Goal: Task Accomplishment & Management: Use online tool/utility

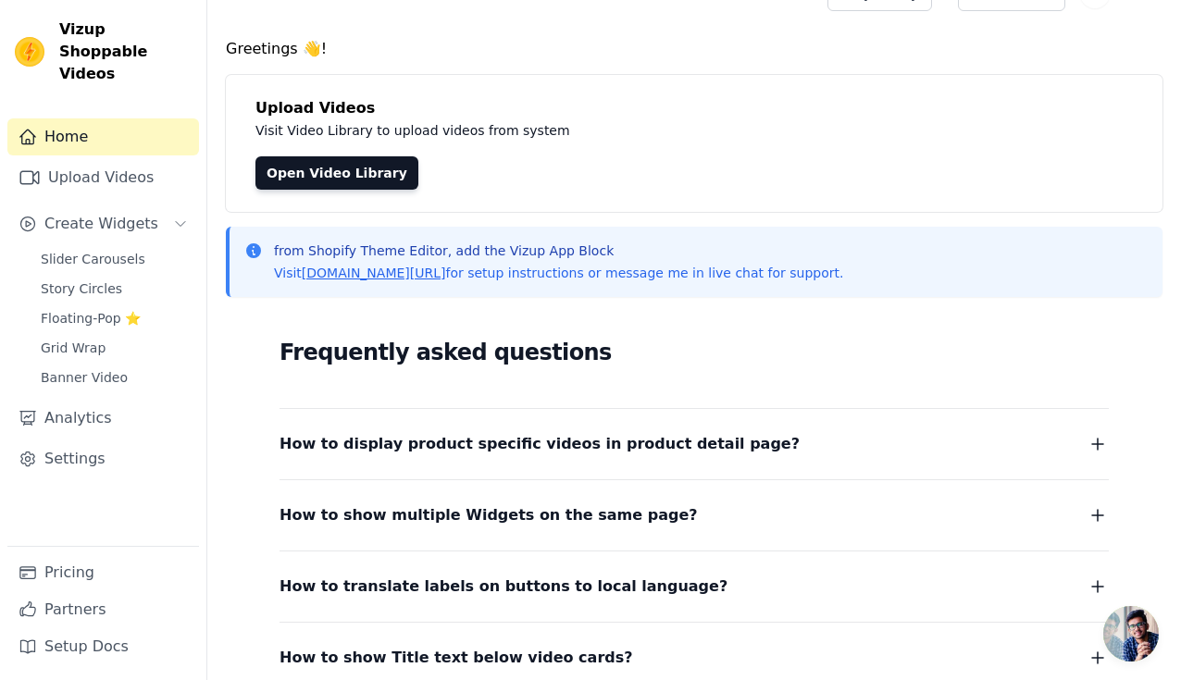
scroll to position [39, 0]
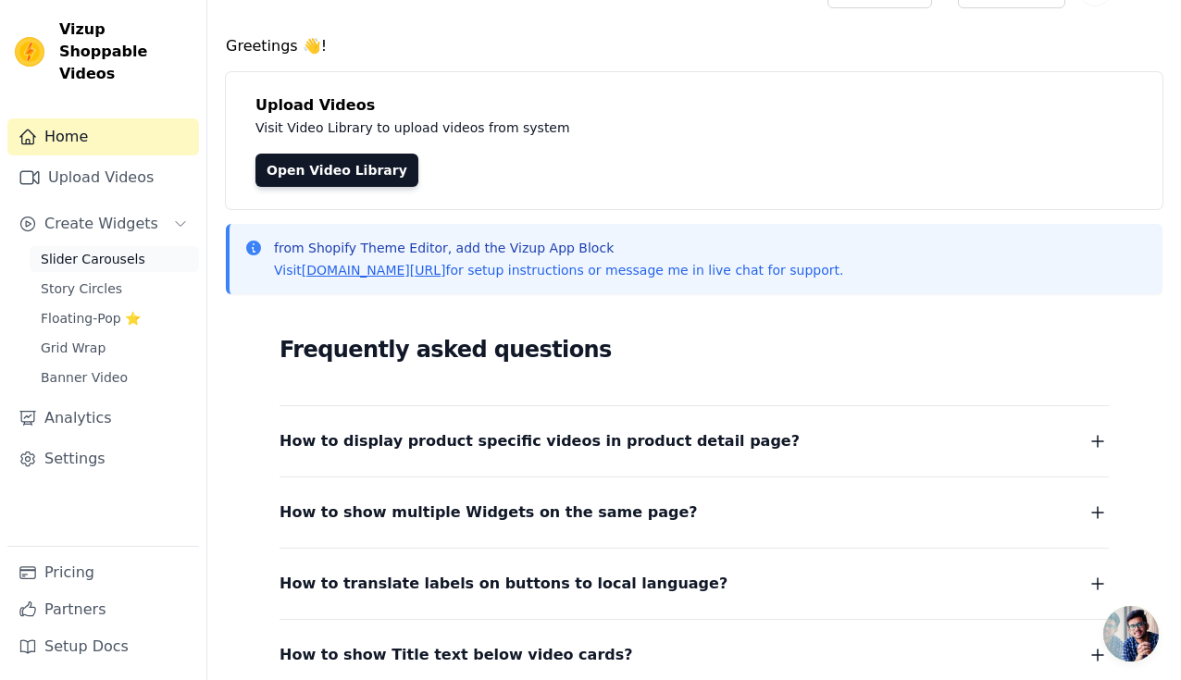
click at [110, 250] on span "Slider Carousels" at bounding box center [93, 259] width 105 height 19
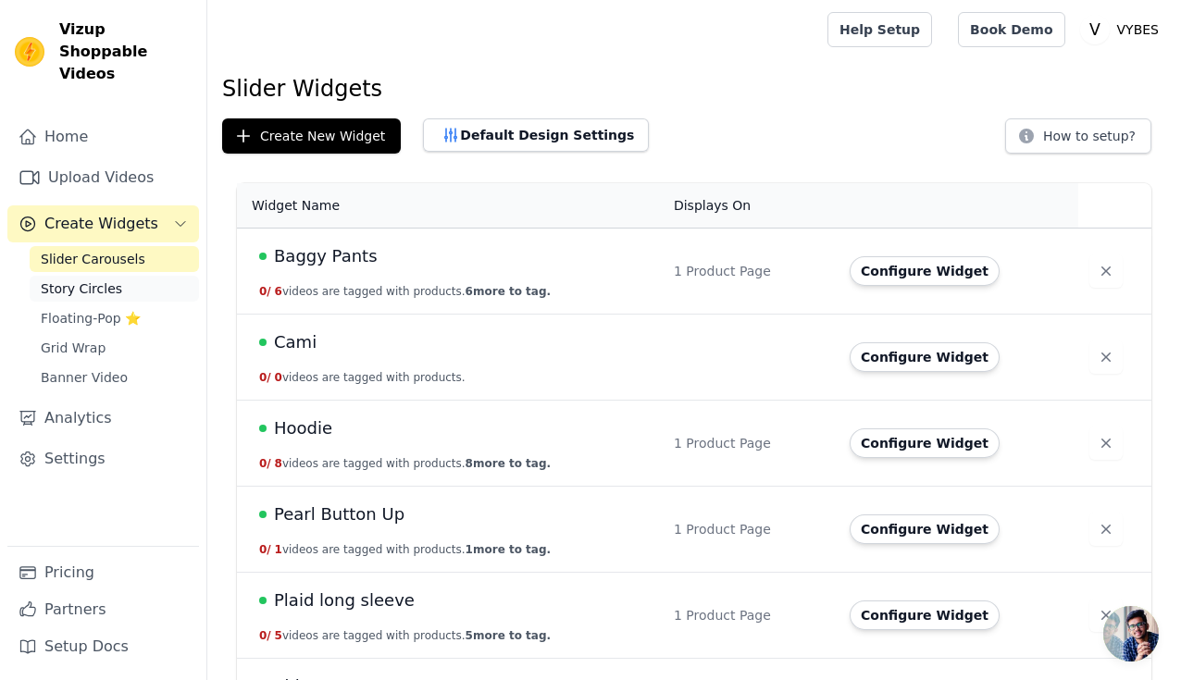
click at [84, 280] on span "Story Circles" at bounding box center [81, 289] width 81 height 19
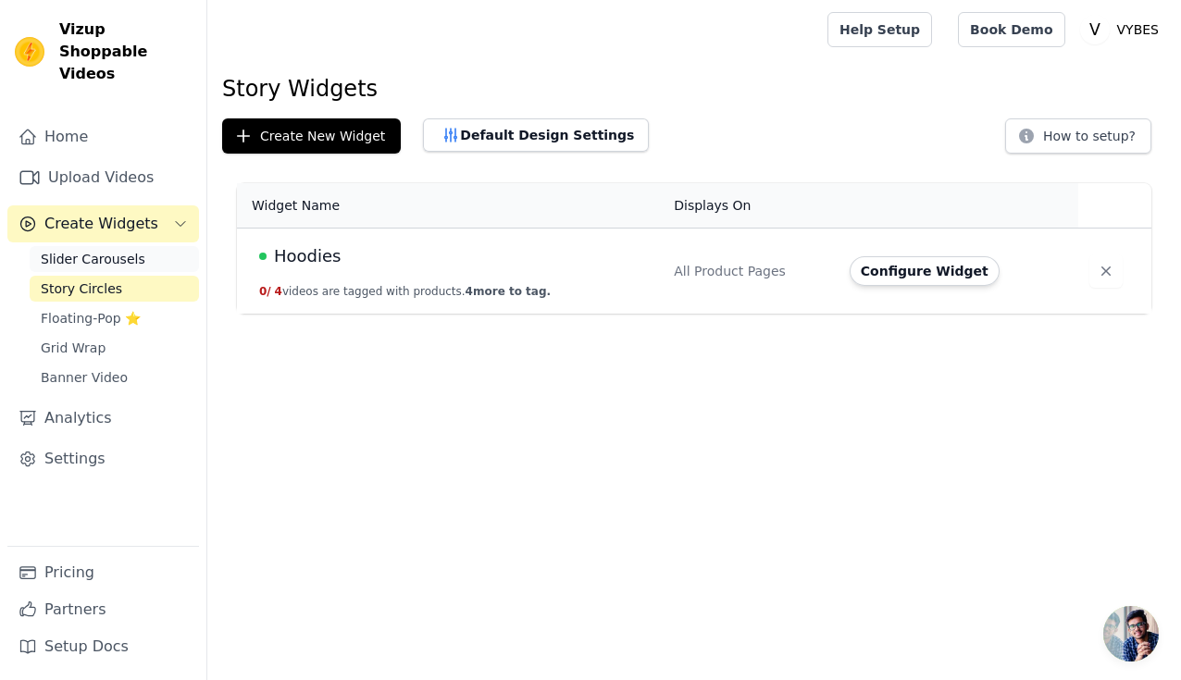
click at [123, 250] on span "Slider Carousels" at bounding box center [93, 259] width 105 height 19
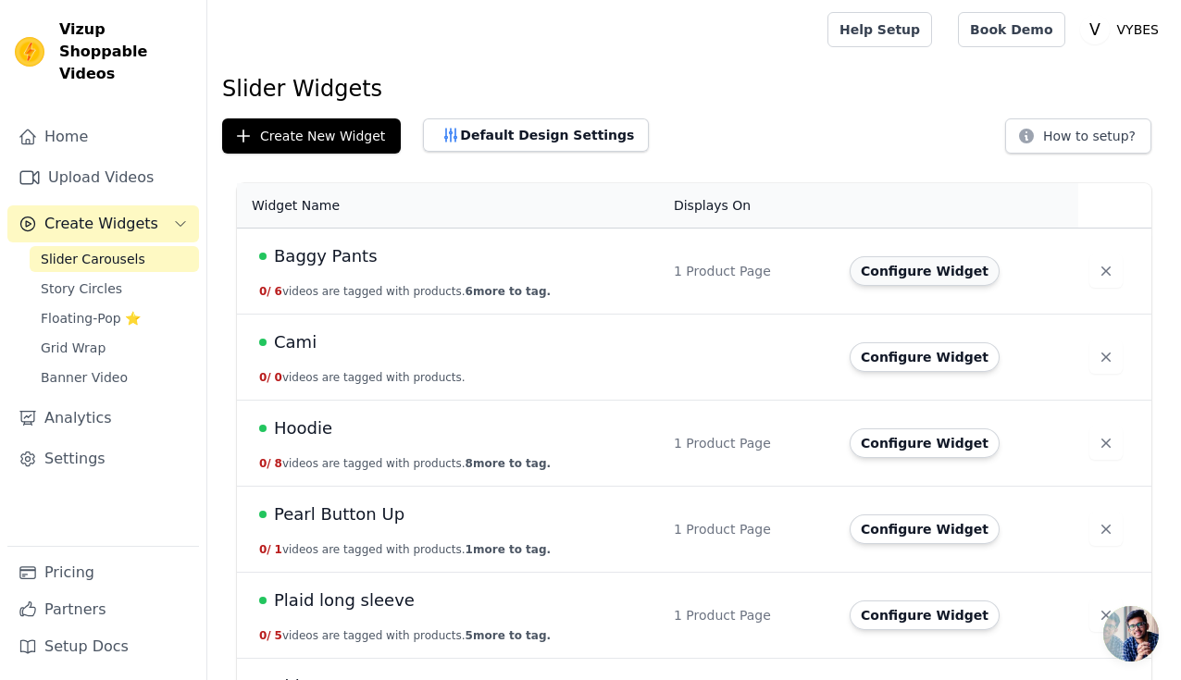
click at [883, 272] on button "Configure Widget" at bounding box center [925, 271] width 150 height 30
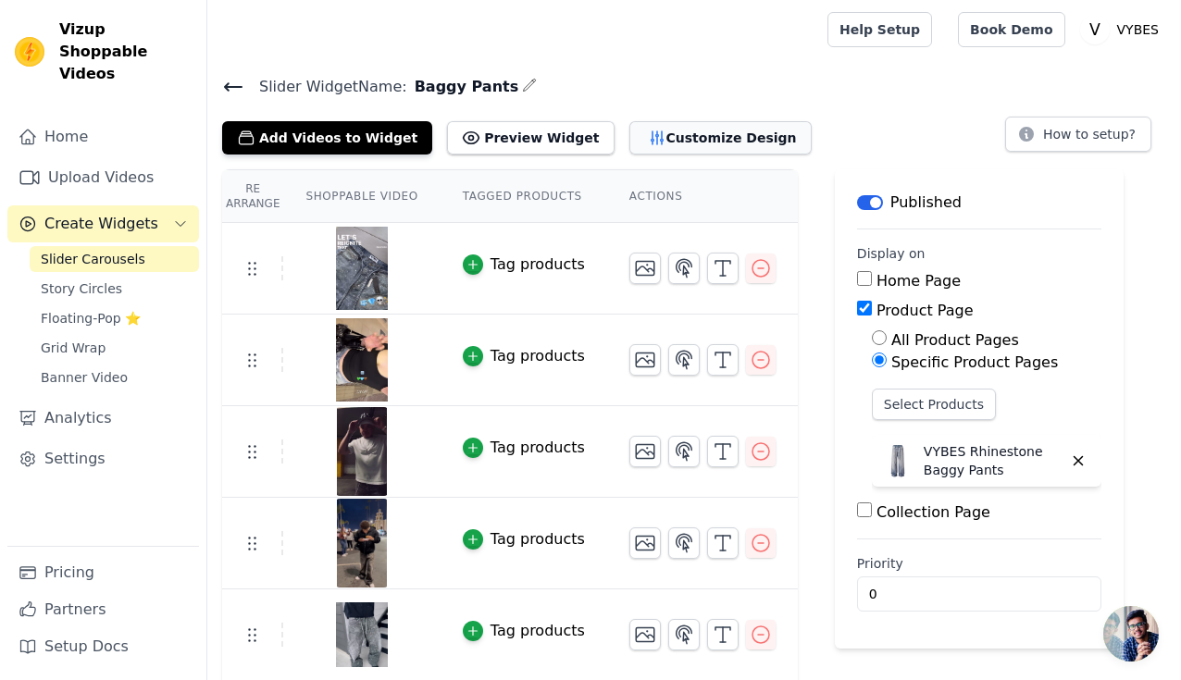
click at [641, 137] on button "Customize Design" at bounding box center [720, 137] width 182 height 33
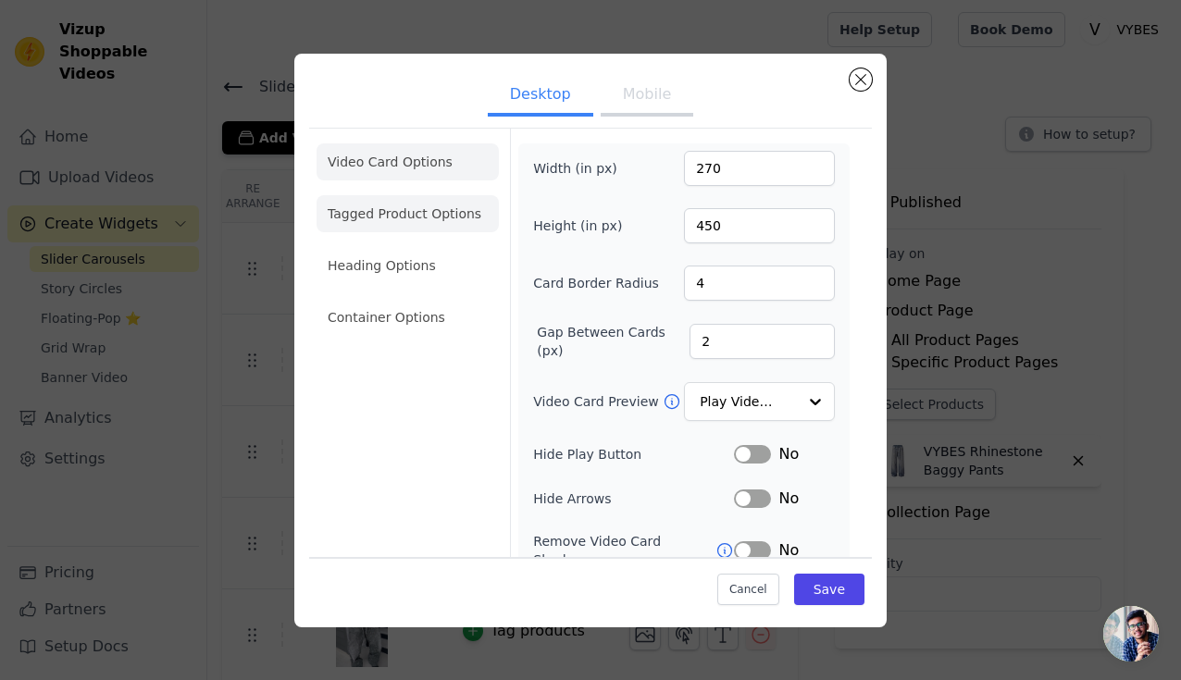
click at [429, 211] on li "Tagged Product Options" at bounding box center [408, 213] width 182 height 37
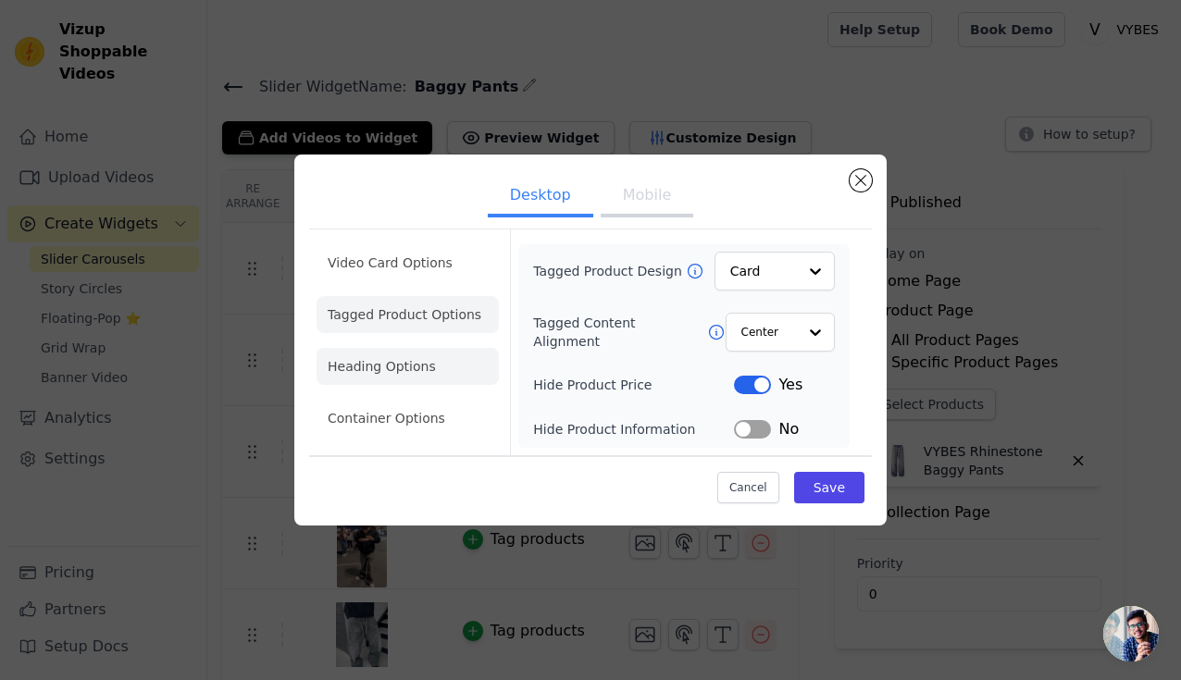
click at [448, 349] on li "Heading Options" at bounding box center [408, 366] width 182 height 37
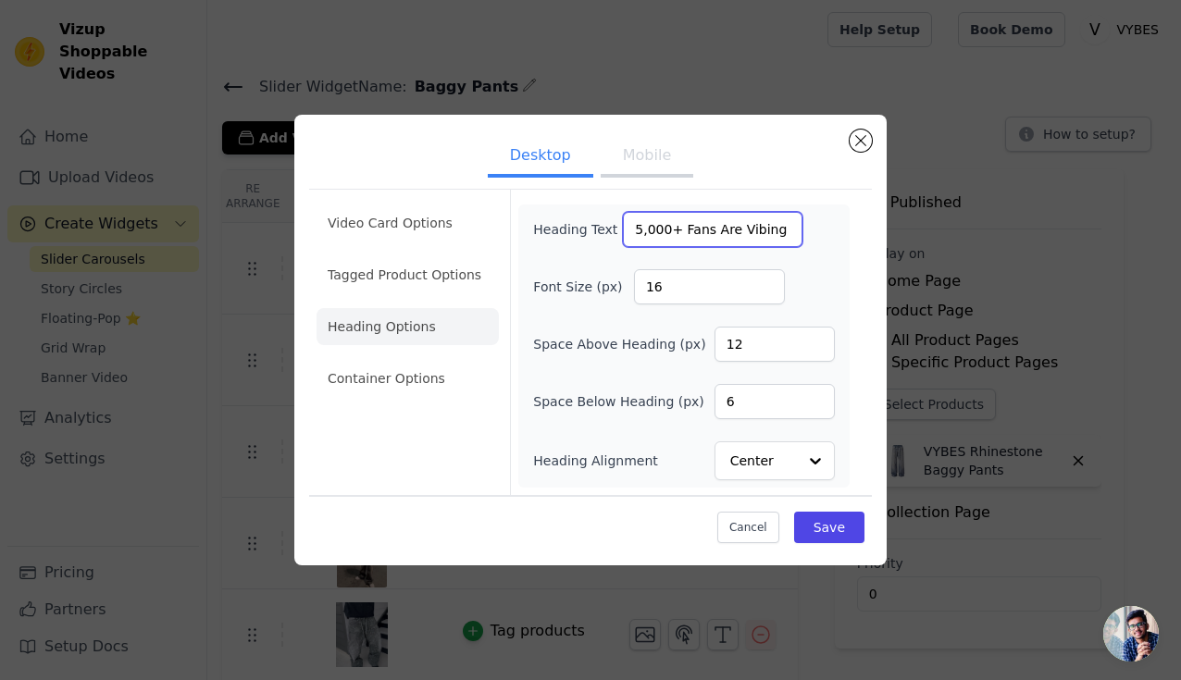
click at [641, 233] on input "5,000+ Fans Are Vibing With Us 💎" at bounding box center [713, 229] width 180 height 35
type input "12,000+ Fans Are Vibing With Us 💎"
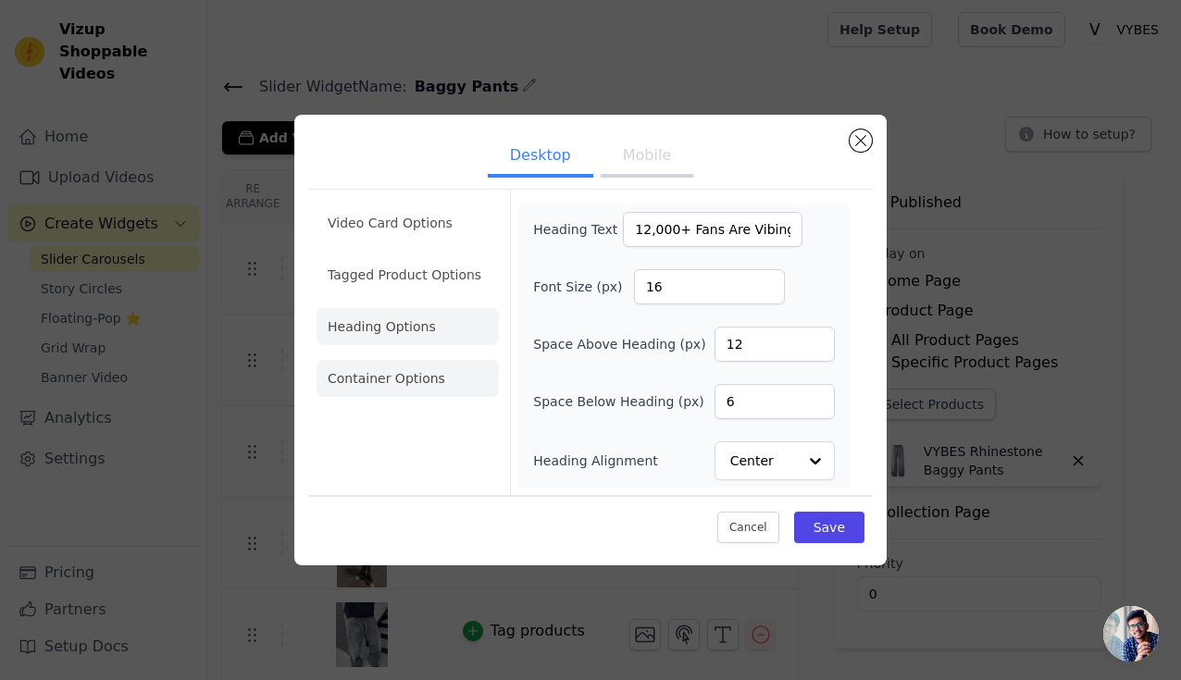
click at [375, 383] on li "Container Options" at bounding box center [408, 378] width 182 height 37
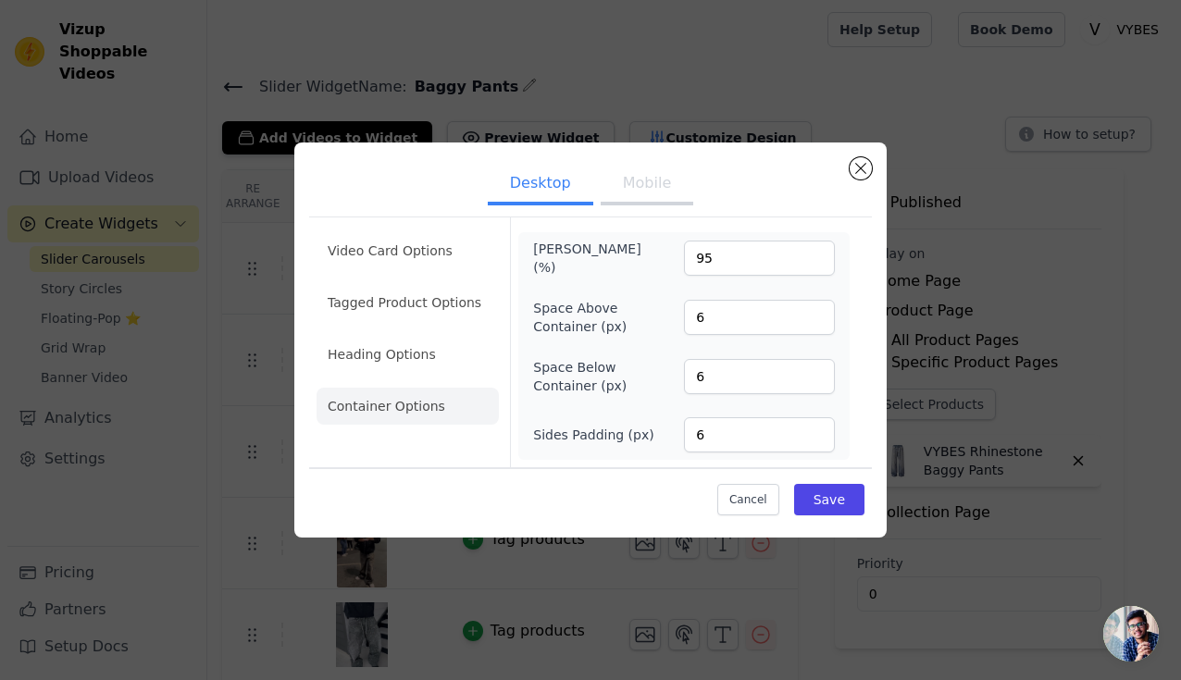
click at [629, 193] on button "Mobile" at bounding box center [647, 185] width 93 height 41
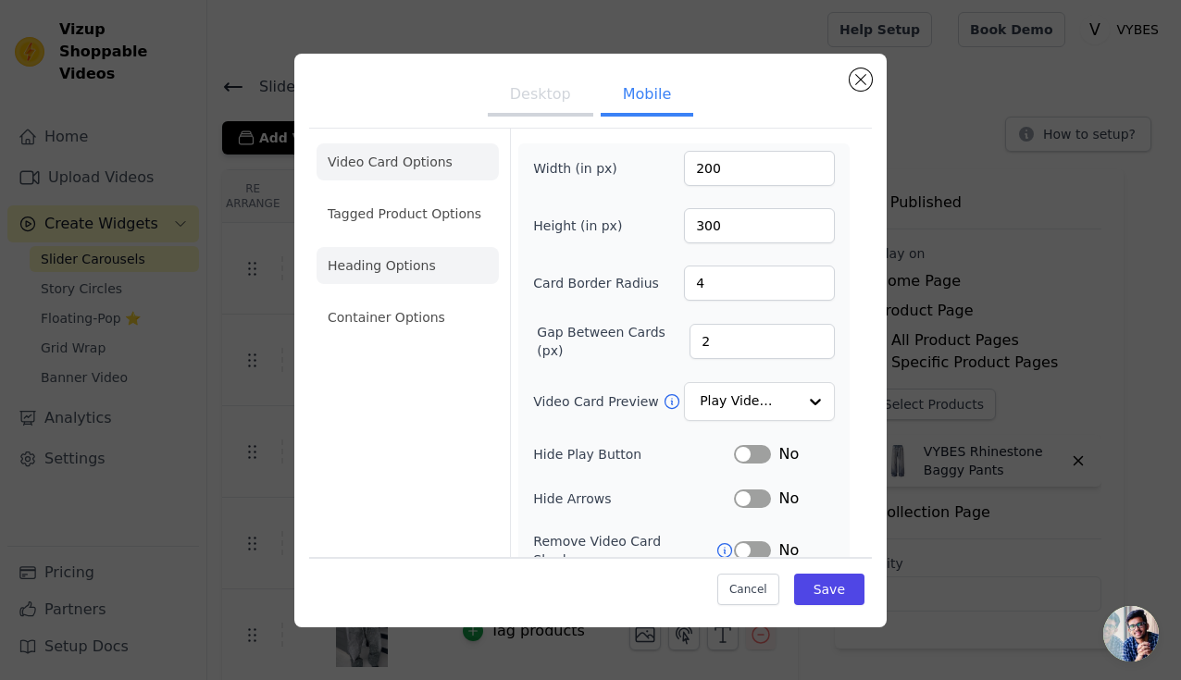
click at [427, 262] on li "Heading Options" at bounding box center [408, 265] width 182 height 37
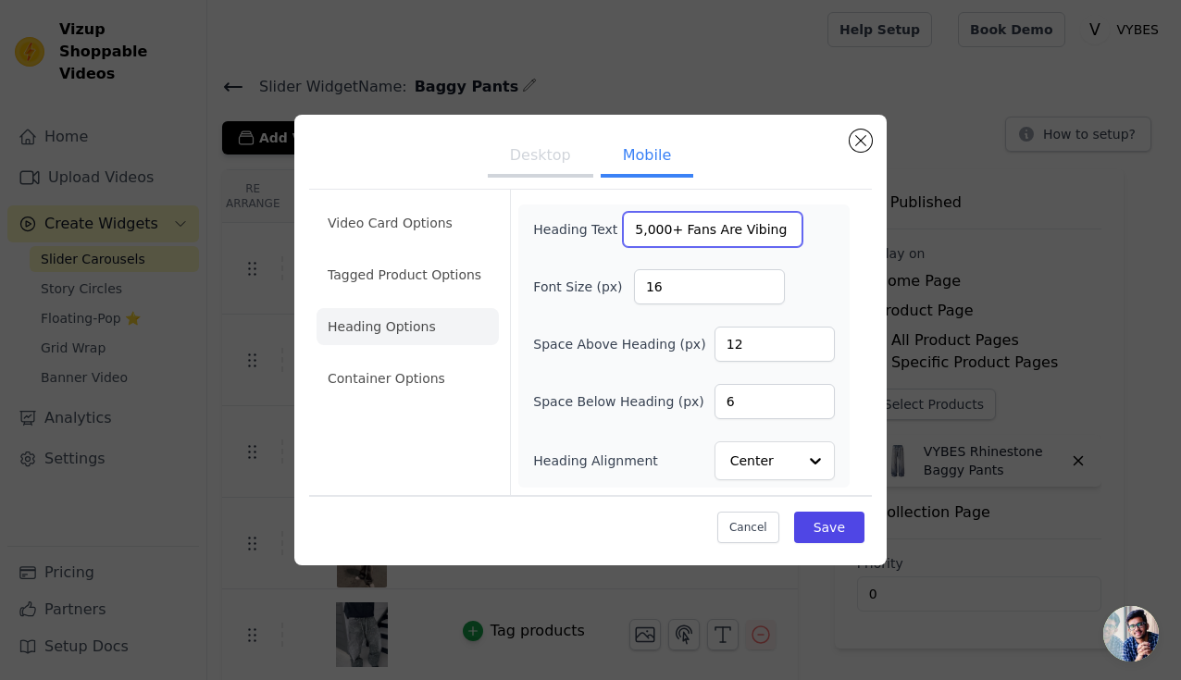
click at [655, 218] on input "5,000+ Fans Are Vibing With Us 💎" at bounding box center [713, 229] width 180 height 35
paste input "12,000+ Fans Are Vibing With Us 💎"
type input "12,000+ Fans Are Vibing With Us 💎"
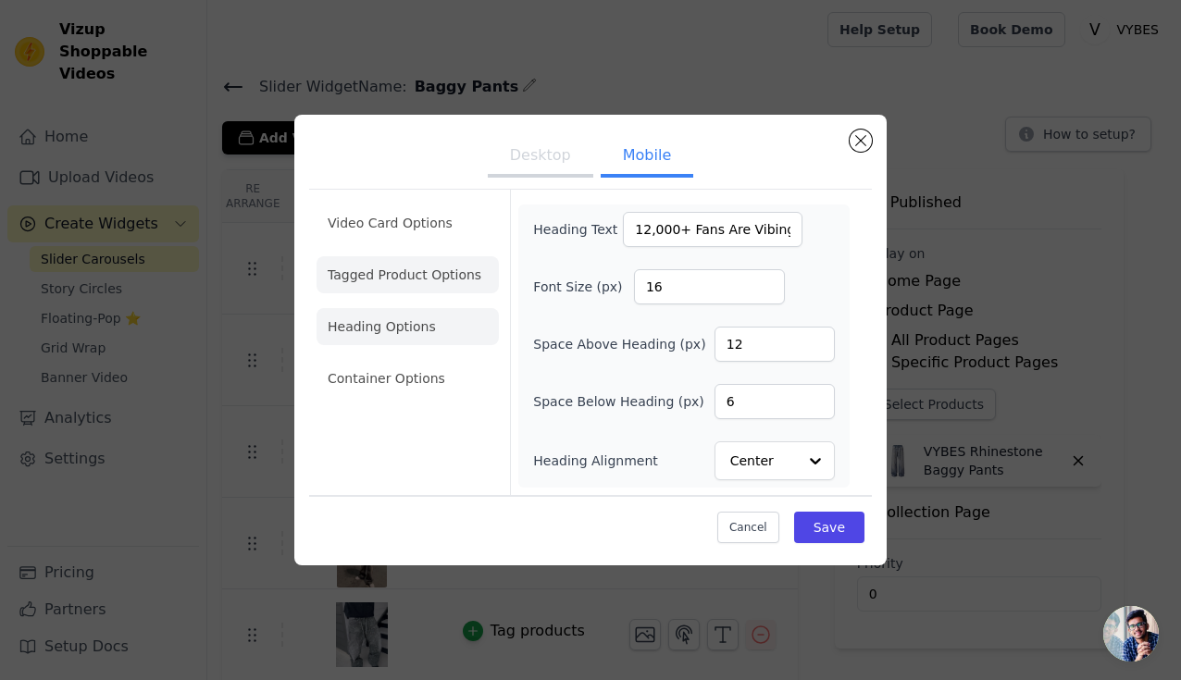
click at [430, 259] on li "Tagged Product Options" at bounding box center [408, 274] width 182 height 37
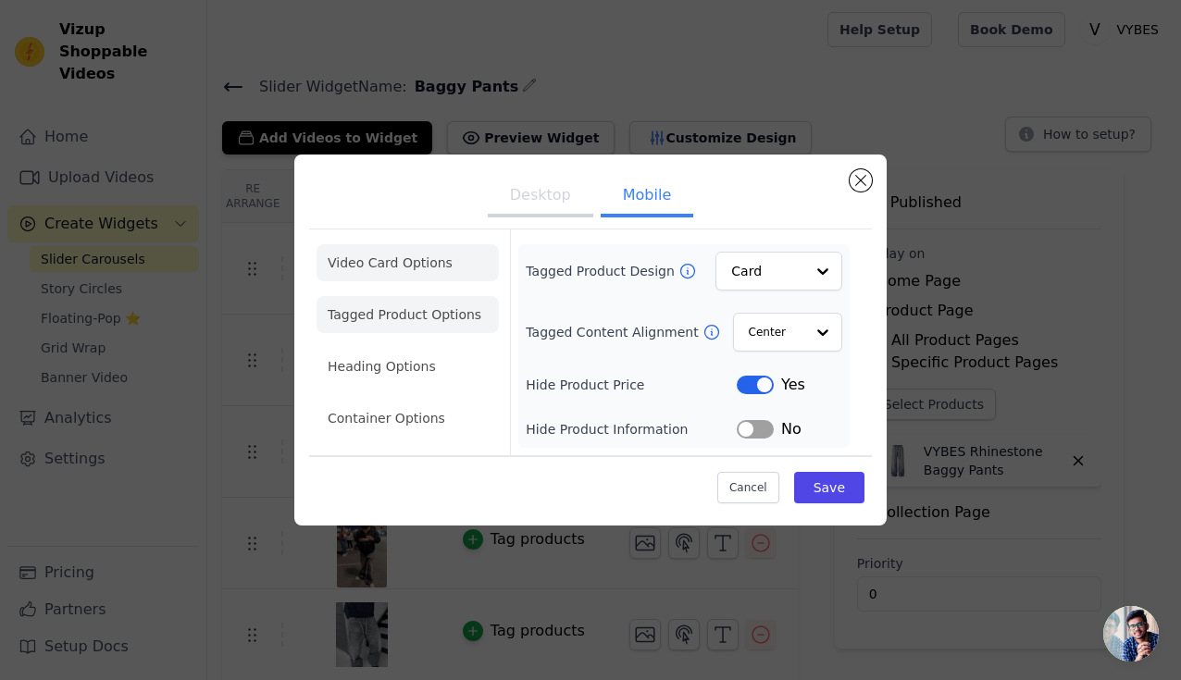
click at [413, 264] on li "Video Card Options" at bounding box center [408, 262] width 182 height 37
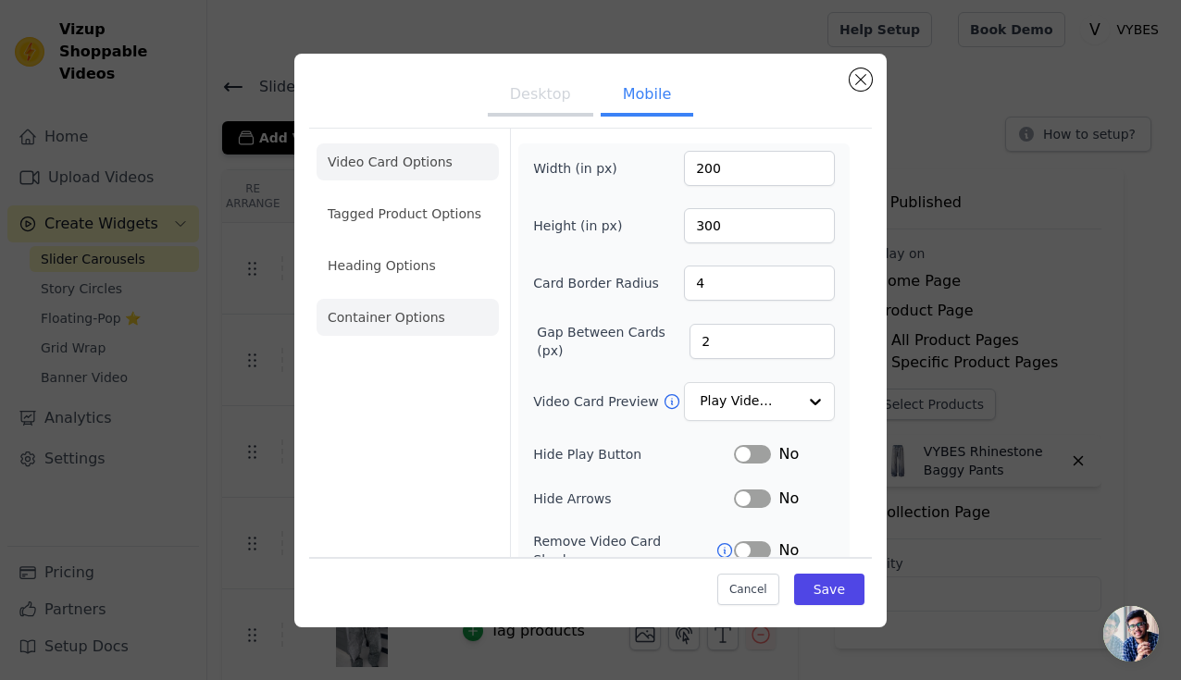
click at [410, 322] on li "Container Options" at bounding box center [408, 317] width 182 height 37
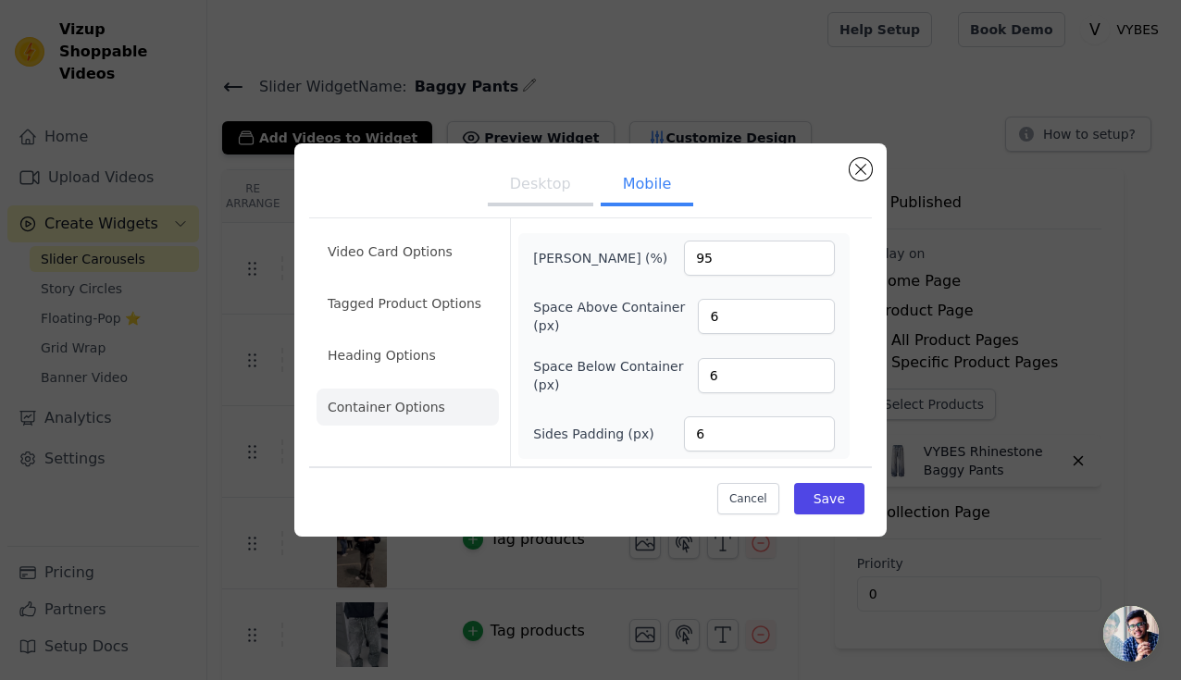
click at [512, 193] on button "Desktop" at bounding box center [541, 186] width 106 height 41
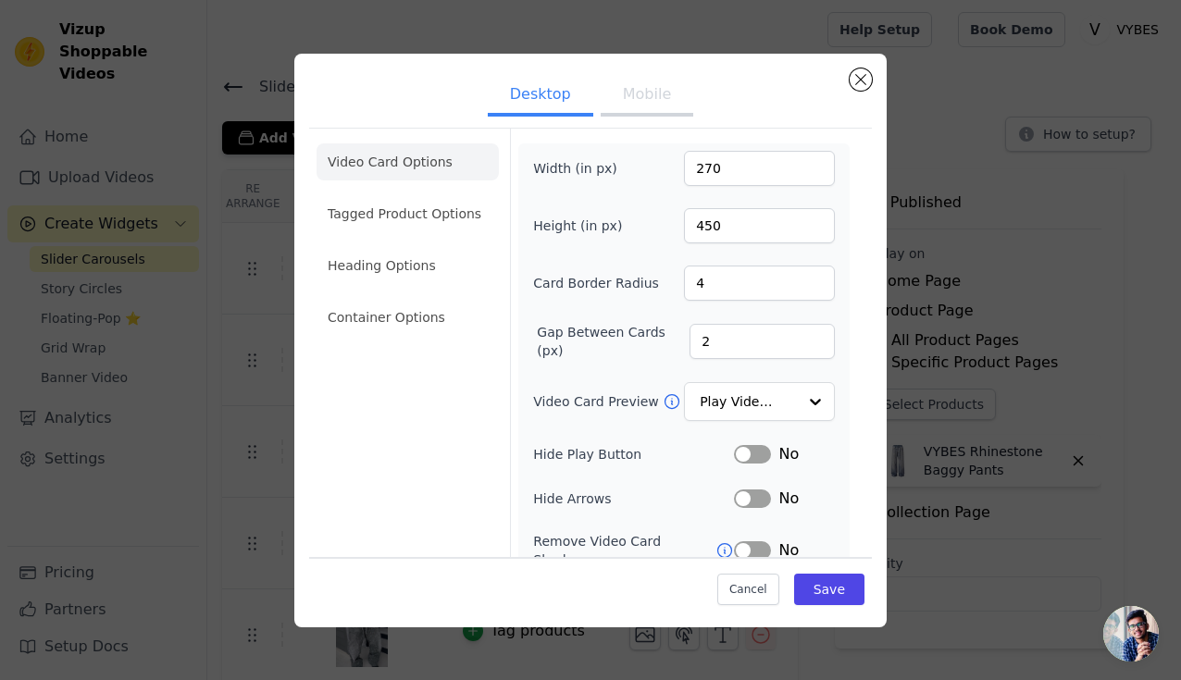
click at [412, 189] on ul "Video Card Options Tagged Product Options Heading Options Container Options" at bounding box center [408, 239] width 182 height 207
click at [410, 252] on li "Heading Options" at bounding box center [408, 265] width 182 height 37
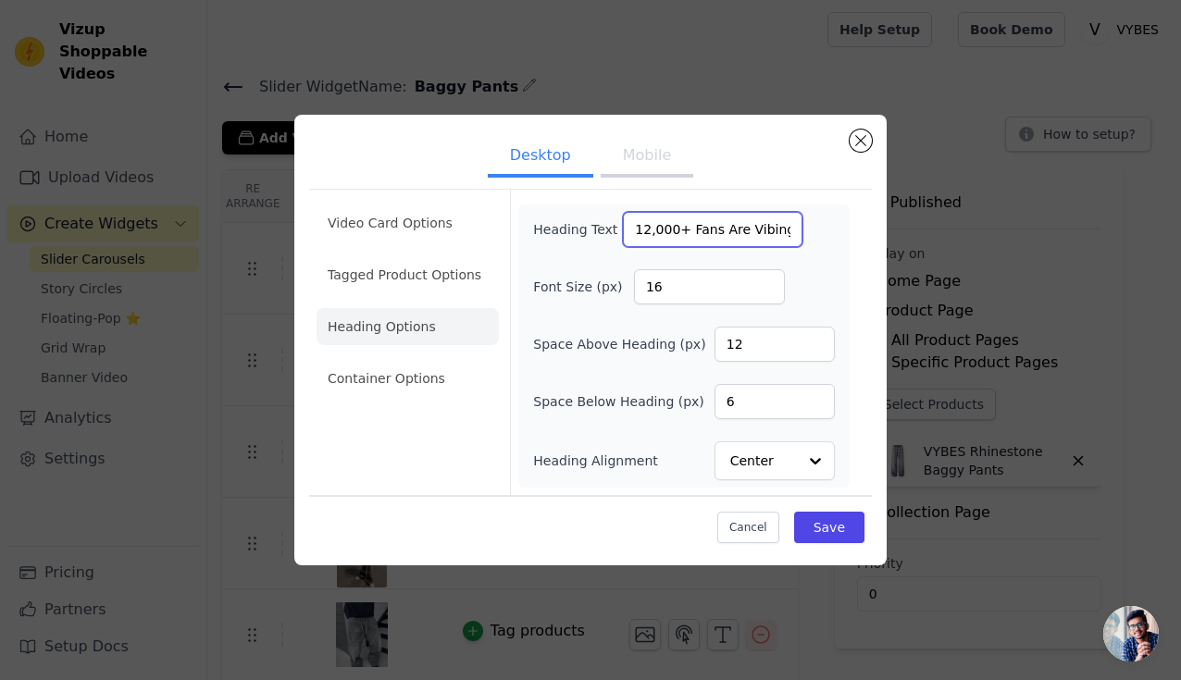
click at [690, 233] on input "12,000+ Fans Are Vibing With Us 💎" at bounding box center [713, 229] width 180 height 35
click at [829, 528] on button "Save" at bounding box center [829, 527] width 70 height 31
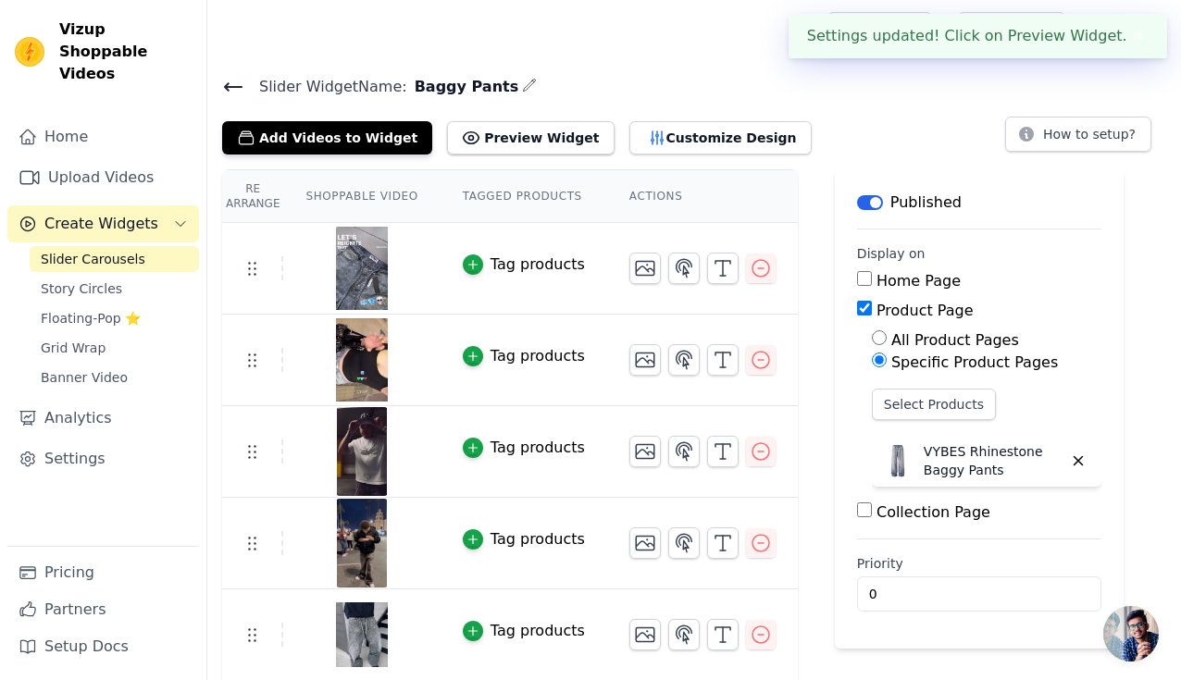
click at [223, 82] on icon at bounding box center [233, 87] width 22 height 22
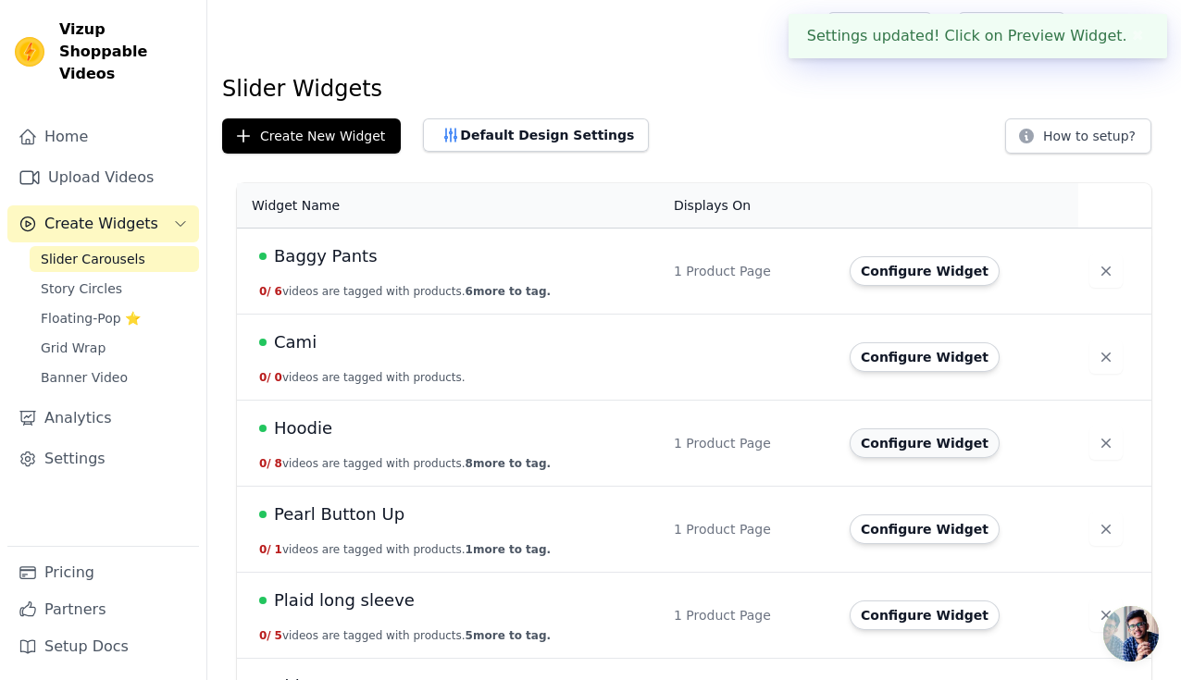
click at [907, 456] on button "Configure Widget" at bounding box center [925, 444] width 150 height 30
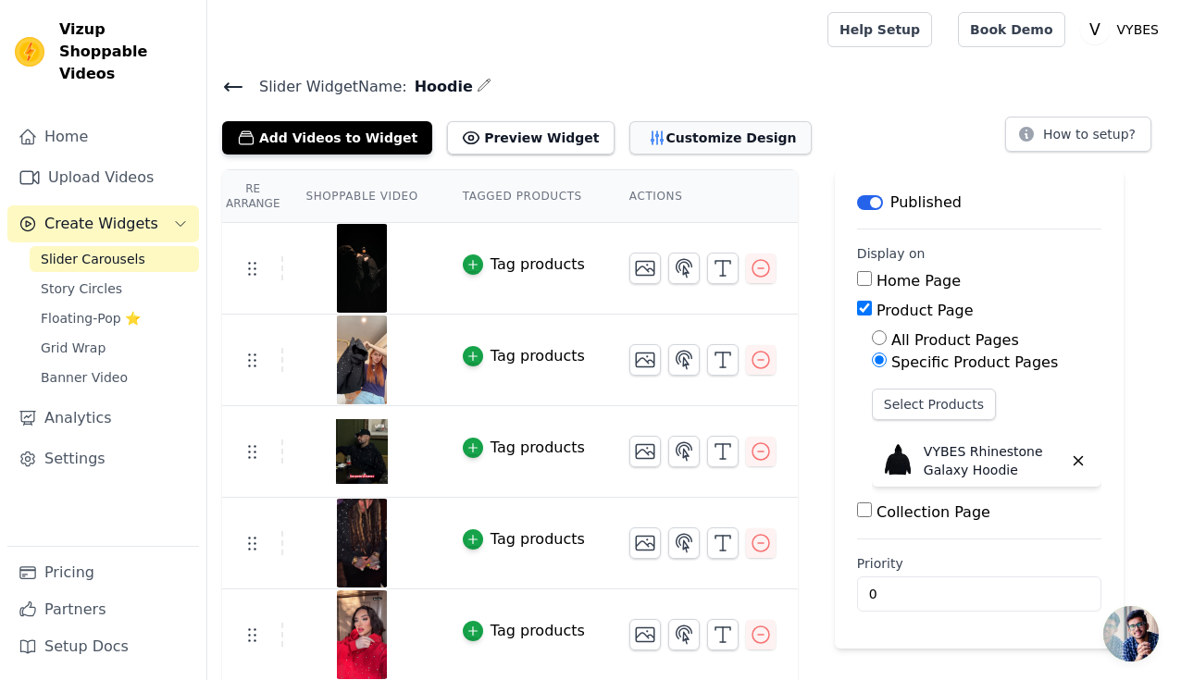
click at [629, 150] on button "Customize Design" at bounding box center [720, 137] width 182 height 33
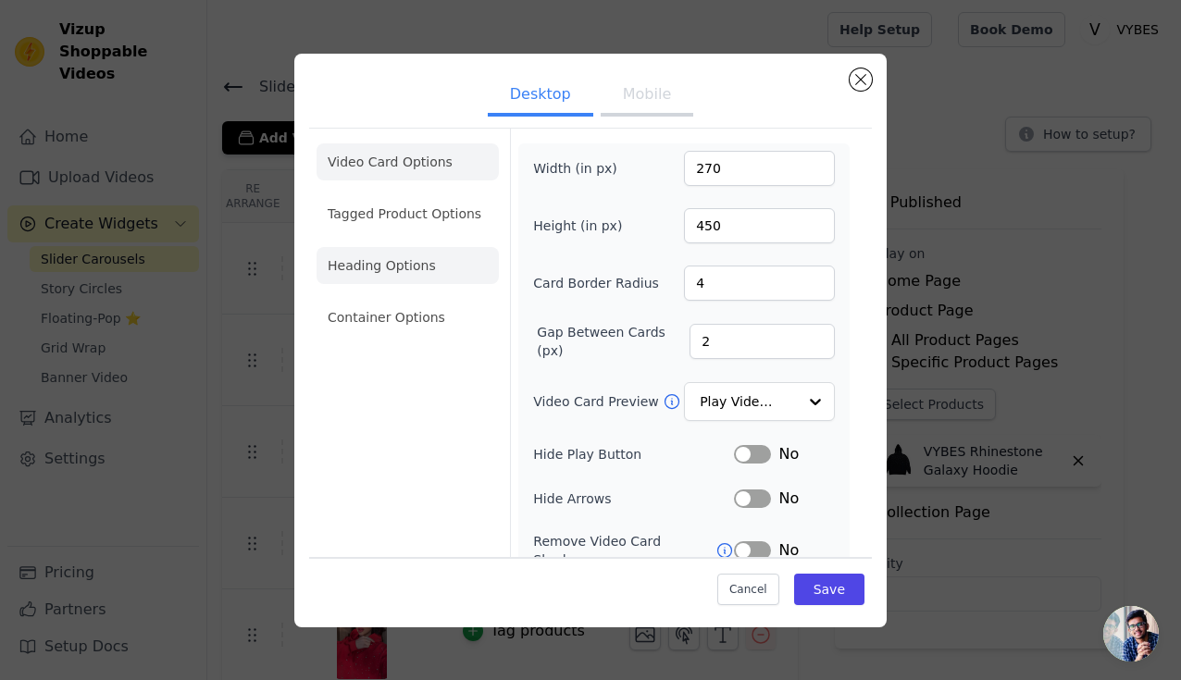
click at [408, 265] on li "Heading Options" at bounding box center [408, 265] width 182 height 37
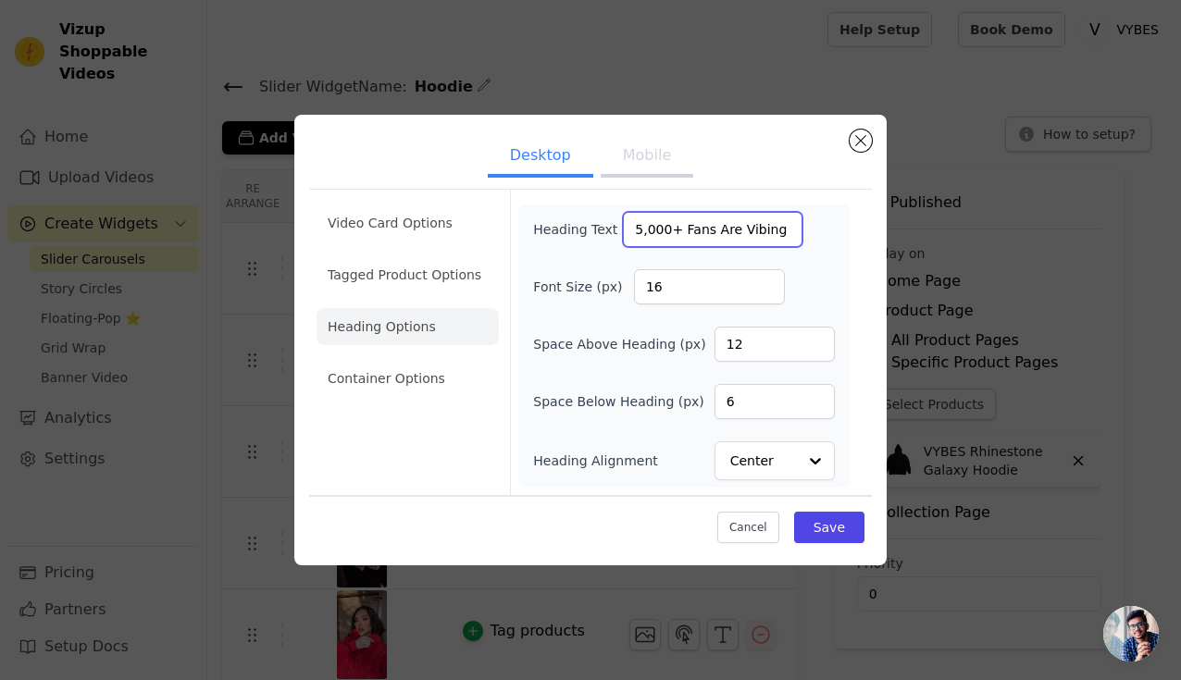
click at [673, 244] on input "5,000+ Fans Are Vibing With Us 💎" at bounding box center [713, 229] width 180 height 35
paste input "12"
type input "12,000+ Fans Are Vibing With Us 💎"
click at [665, 138] on button "Mobile" at bounding box center [647, 157] width 93 height 41
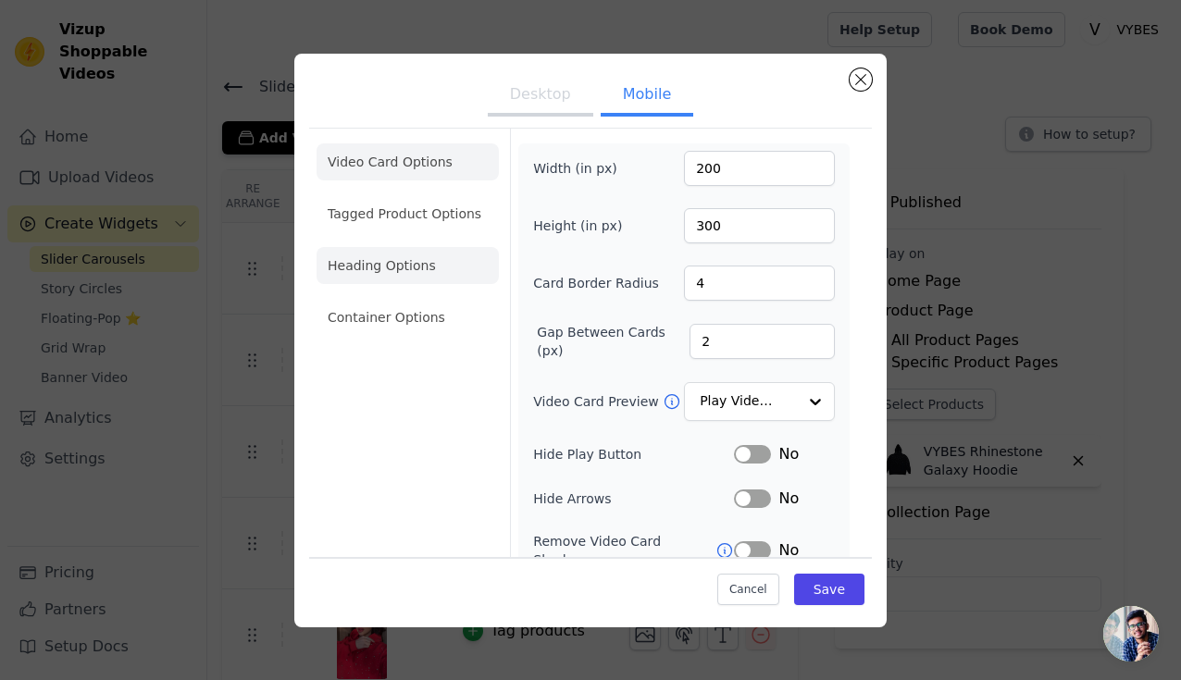
click at [407, 266] on li "Heading Options" at bounding box center [408, 265] width 182 height 37
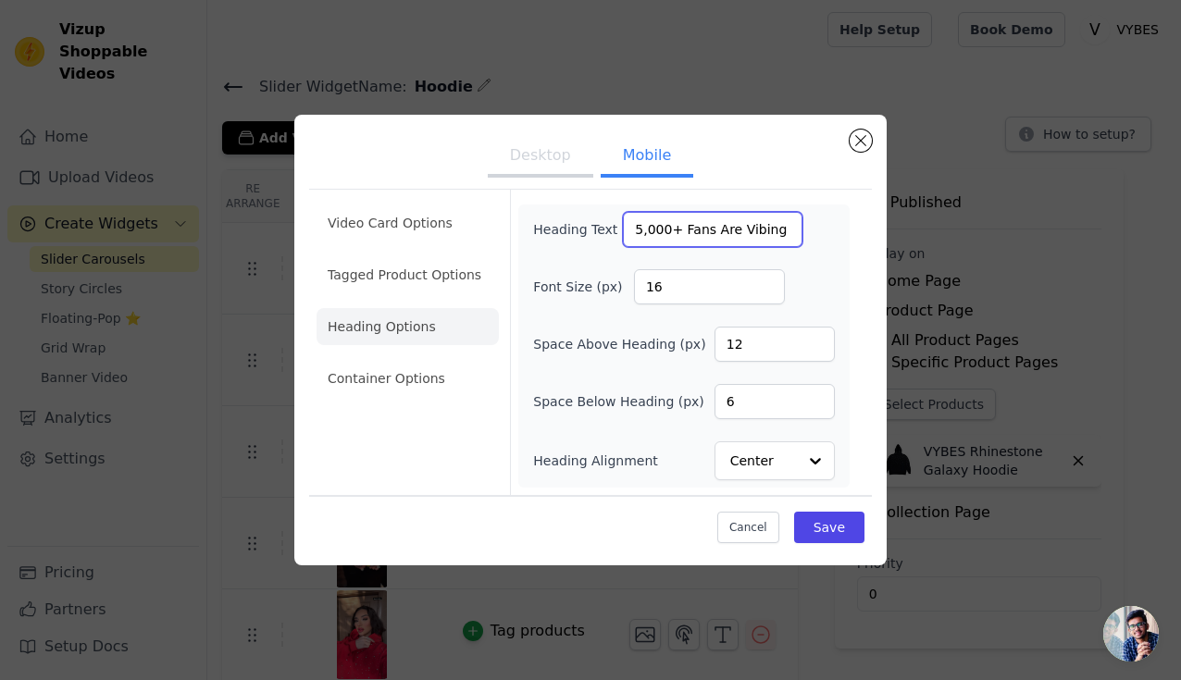
click at [669, 231] on input "5,000+ Fans Are Vibing With Us 💎" at bounding box center [713, 229] width 180 height 35
paste input "12"
type input "12,000+ Fans Are Vibing With Us 💎"
click at [818, 518] on button "Save" at bounding box center [829, 527] width 70 height 31
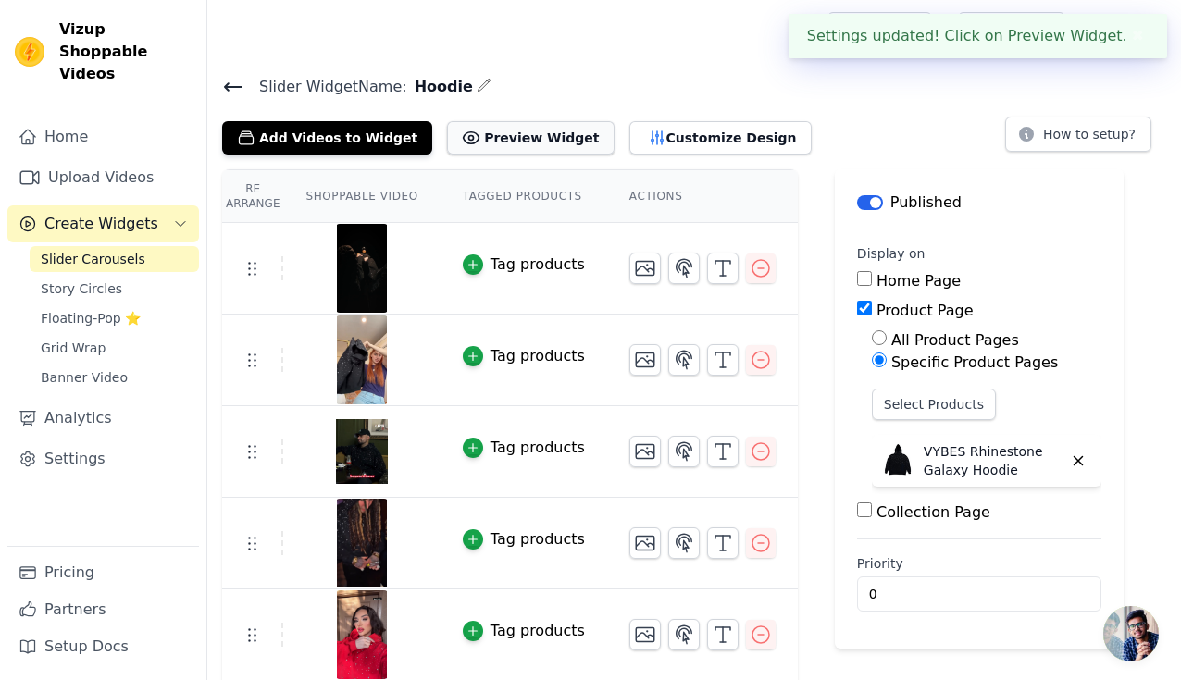
click at [544, 136] on button "Preview Widget" at bounding box center [530, 137] width 167 height 33
click at [237, 86] on icon at bounding box center [233, 86] width 17 height 7
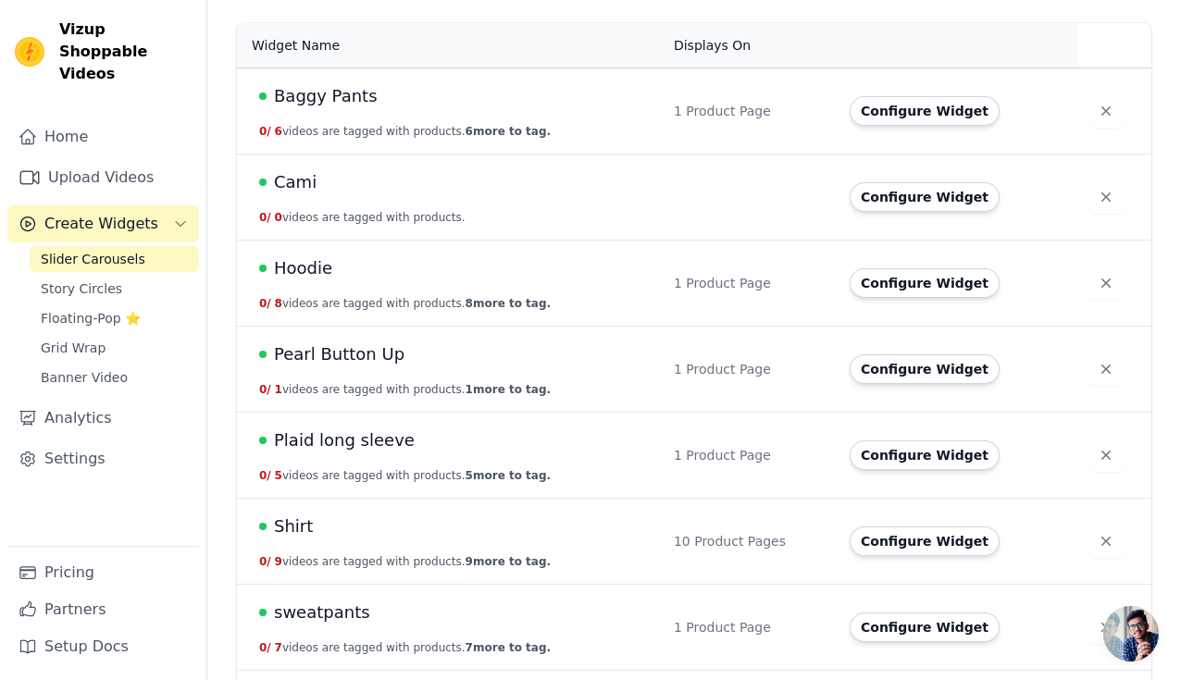
scroll to position [164, 0]
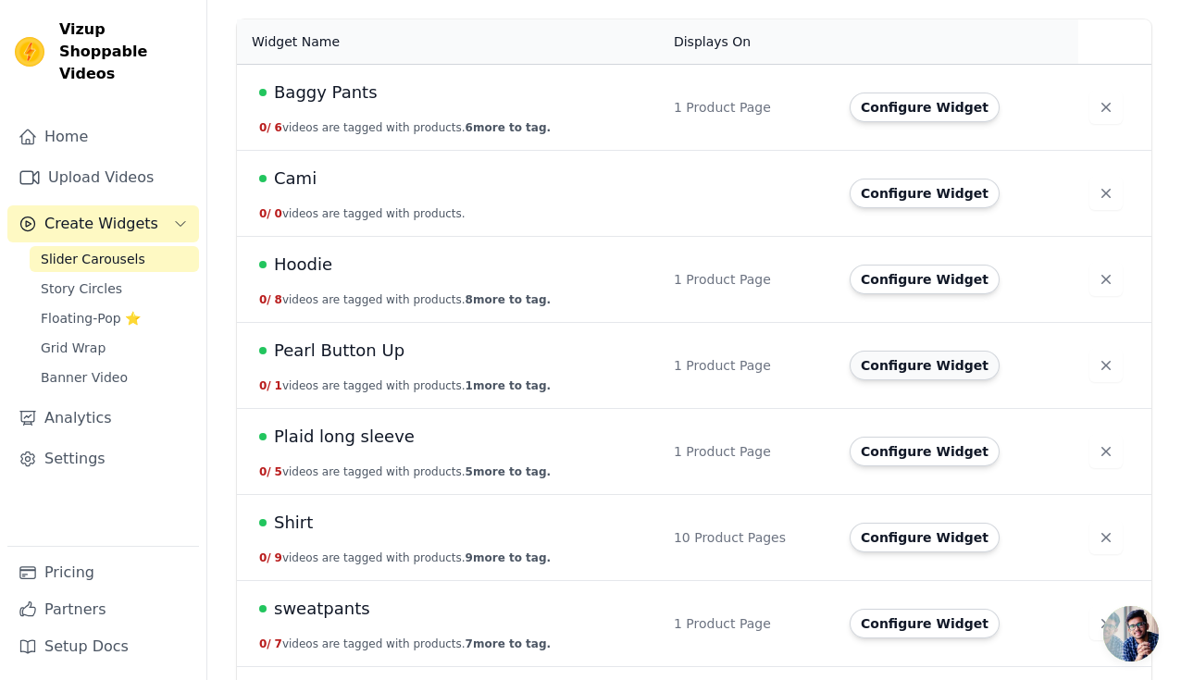
click at [916, 371] on button "Configure Widget" at bounding box center [925, 366] width 150 height 30
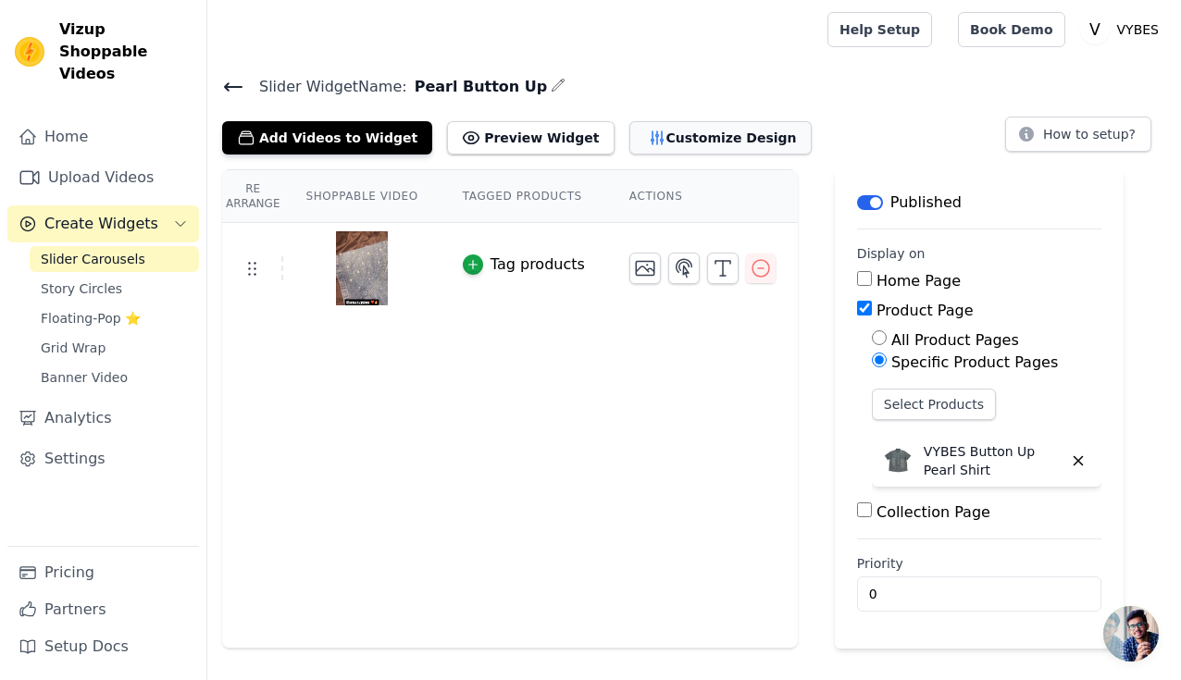
click at [662, 152] on button "Customize Design" at bounding box center [720, 137] width 182 height 33
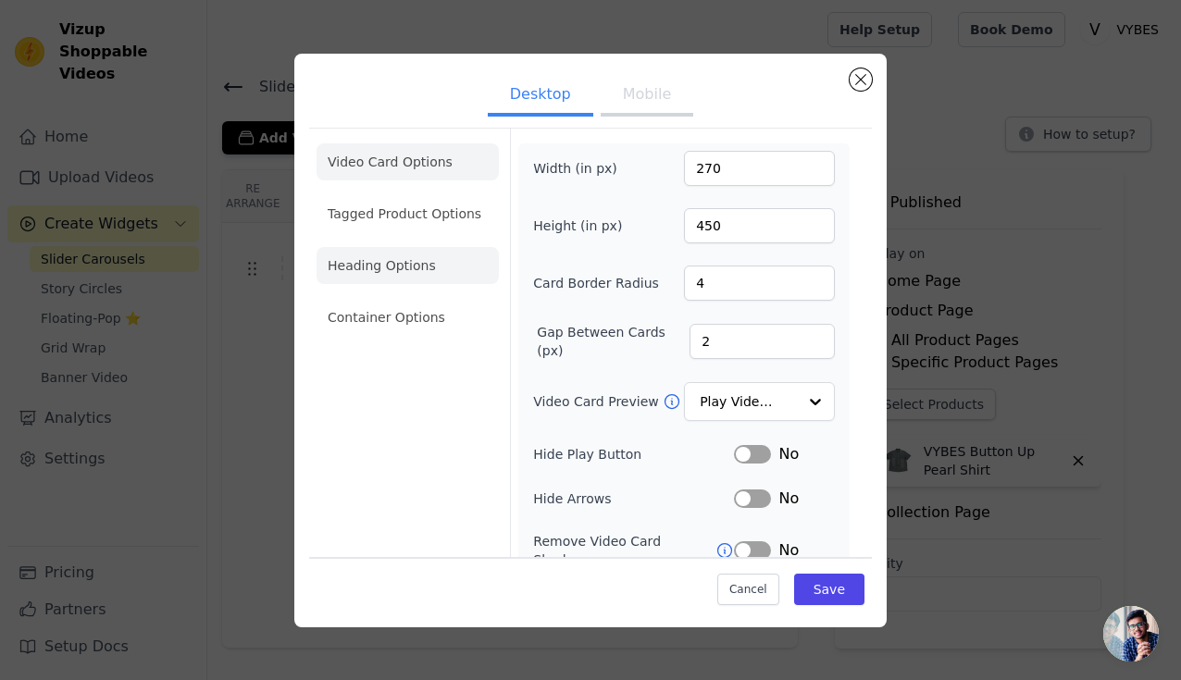
click at [437, 260] on li "Heading Options" at bounding box center [408, 265] width 182 height 37
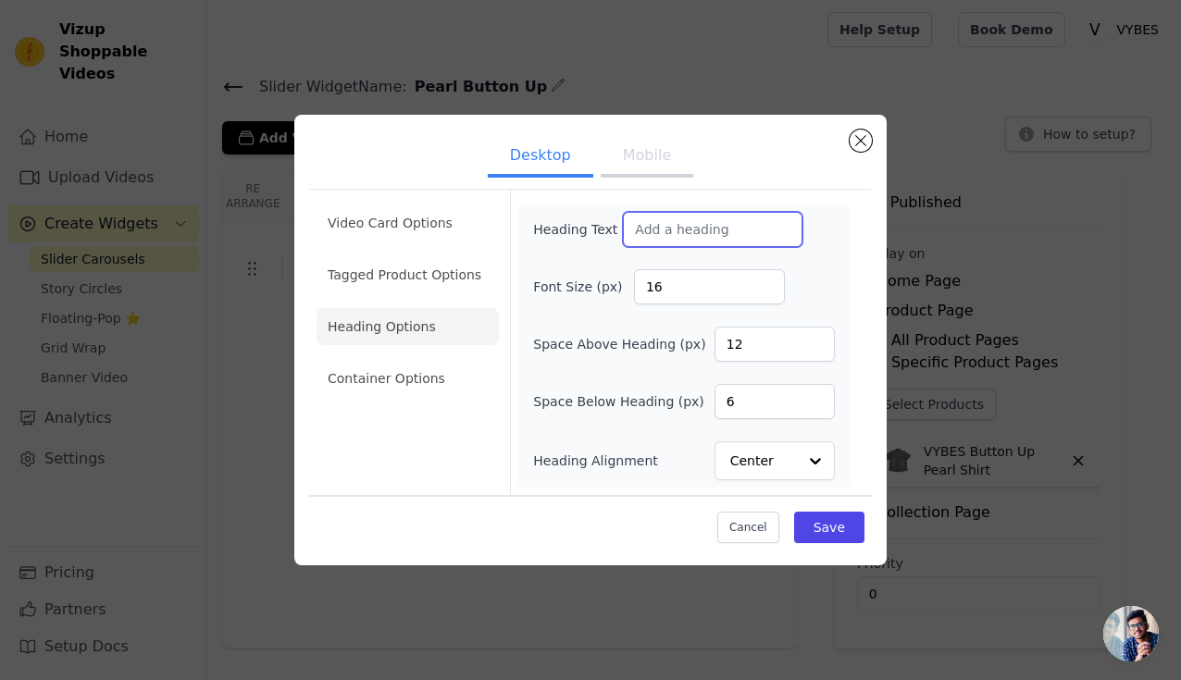
click at [689, 238] on input "Heading Text" at bounding box center [713, 229] width 180 height 35
paste input "12,000+ Fans Are Vibing With Us 💎"
type input "12,000+ Fans Are Vibing With Us 💎"
click at [647, 154] on button "Mobile" at bounding box center [647, 157] width 93 height 41
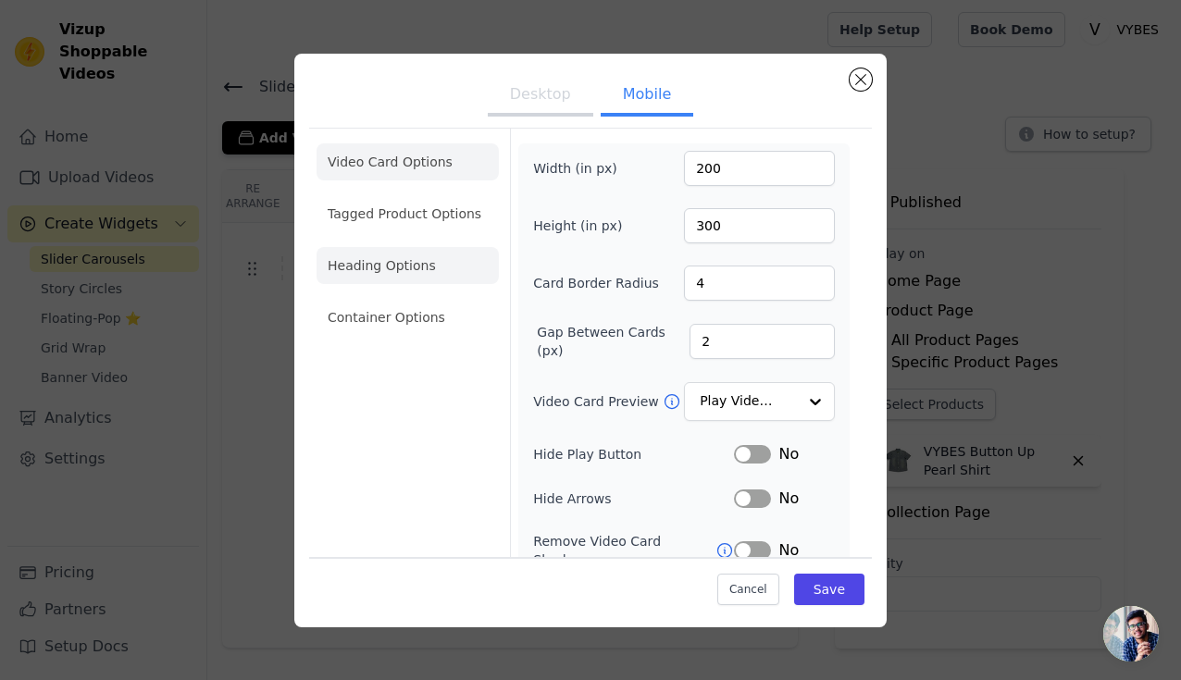
click at [452, 253] on li "Heading Options" at bounding box center [408, 265] width 182 height 37
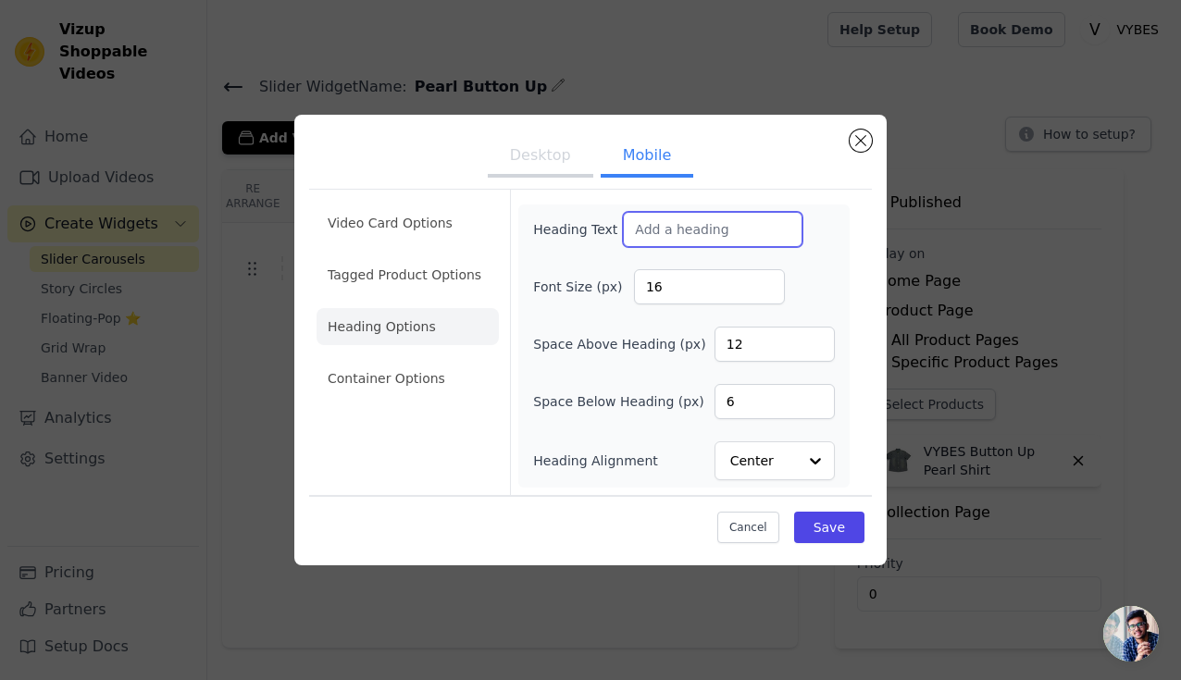
click at [664, 231] on input "Heading Text" at bounding box center [713, 229] width 180 height 35
paste input "12,000+ Fans Are Vibing With Us 💎"
type input "12,000+ Fans Are Vibing With Us 💎"
click at [829, 530] on button "Save" at bounding box center [829, 527] width 70 height 31
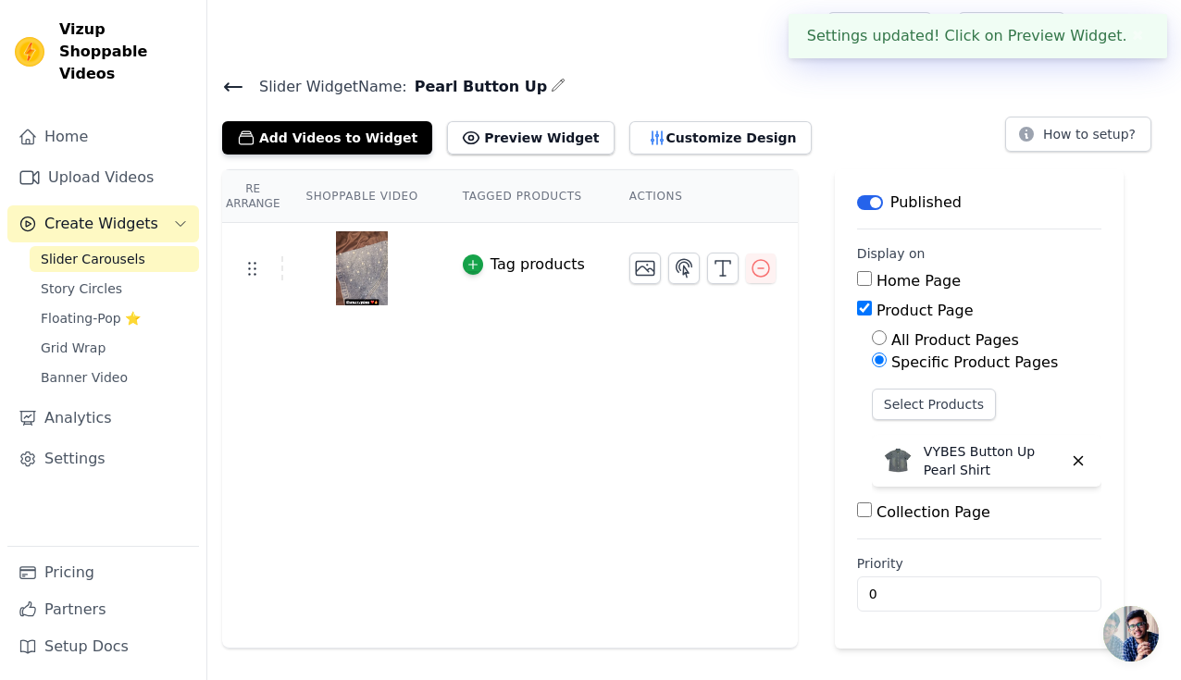
click at [232, 79] on icon at bounding box center [233, 87] width 22 height 22
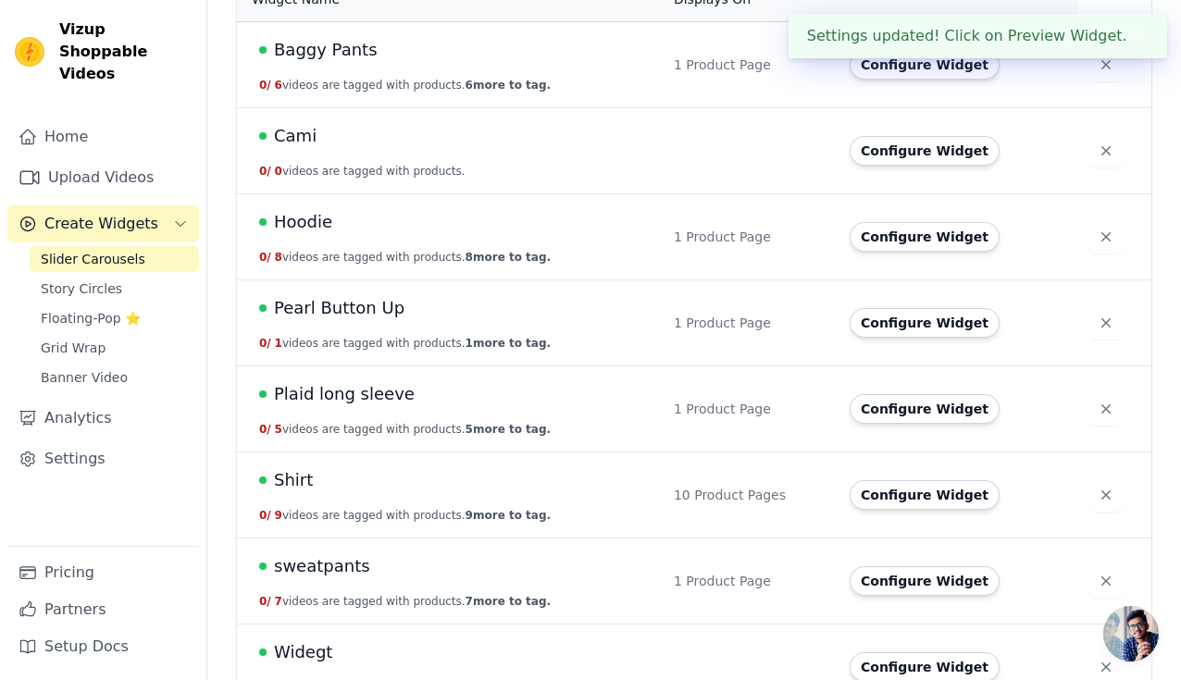
scroll to position [207, 0]
click at [940, 406] on button "Configure Widget" at bounding box center [925, 408] width 150 height 30
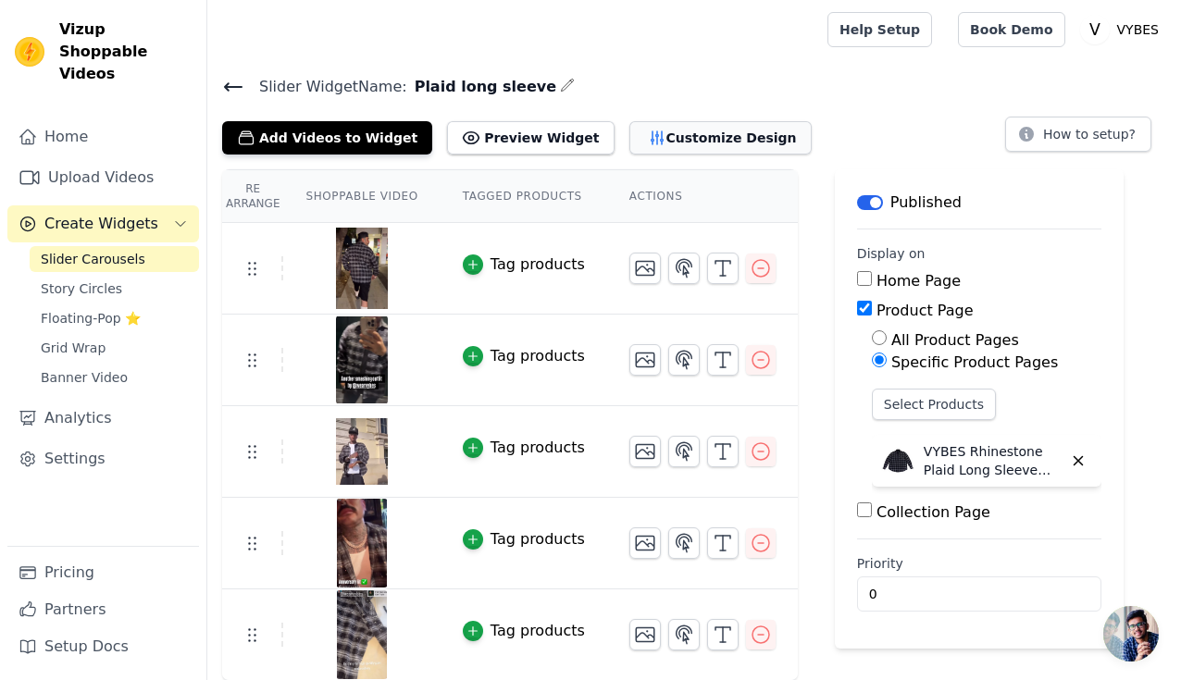
click at [652, 136] on button "Customize Design" at bounding box center [720, 137] width 182 height 33
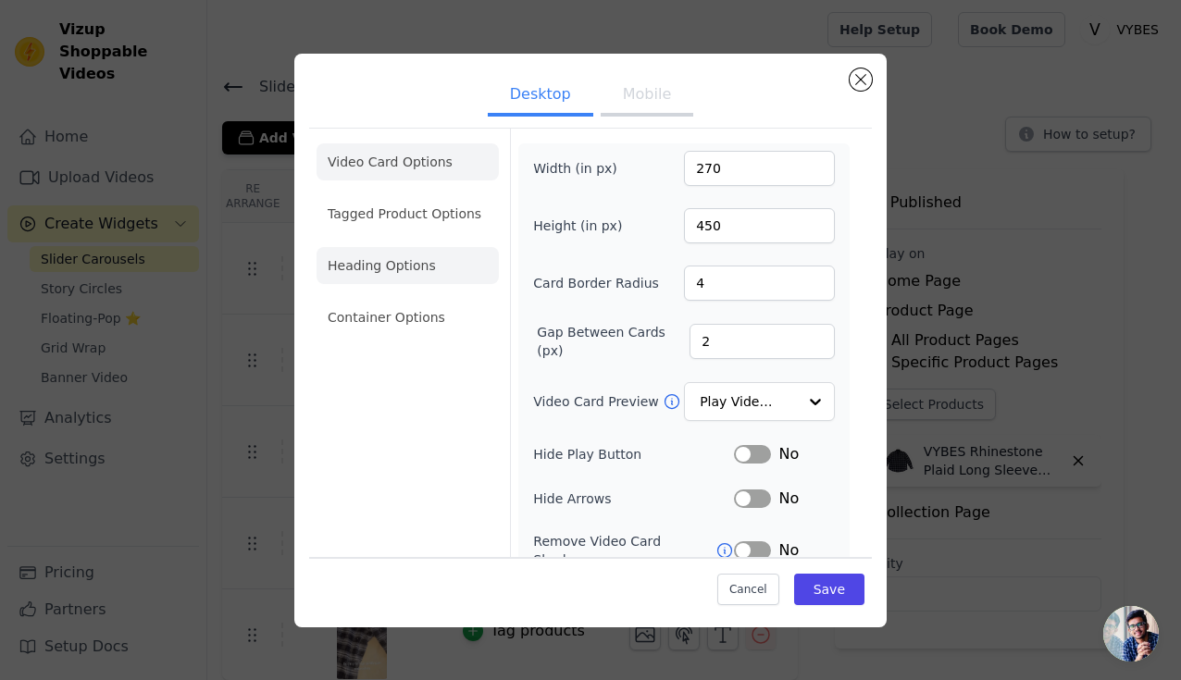
click at [409, 267] on li "Heading Options" at bounding box center [408, 265] width 182 height 37
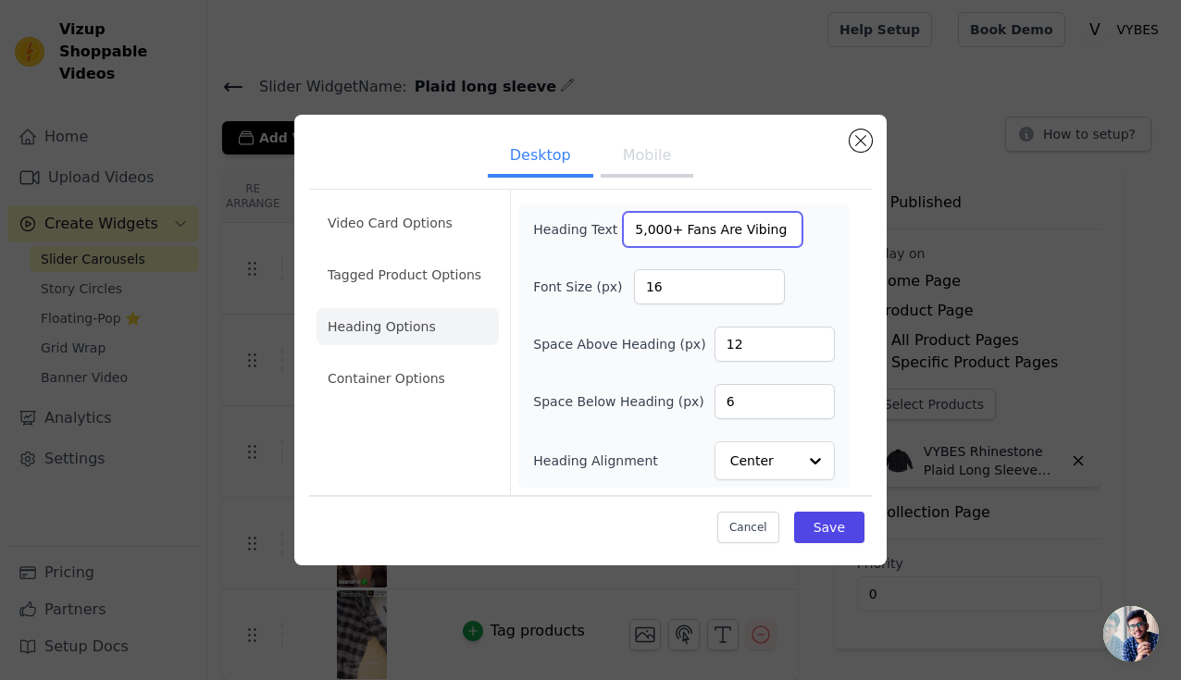
click at [691, 238] on input "5,000+ Fans Are Vibing With Us 💎" at bounding box center [713, 229] width 180 height 35
paste input "12"
type input "12,000+ Fans Are Vibing With Us 💎"
click at [650, 165] on button "Mobile" at bounding box center [647, 157] width 93 height 41
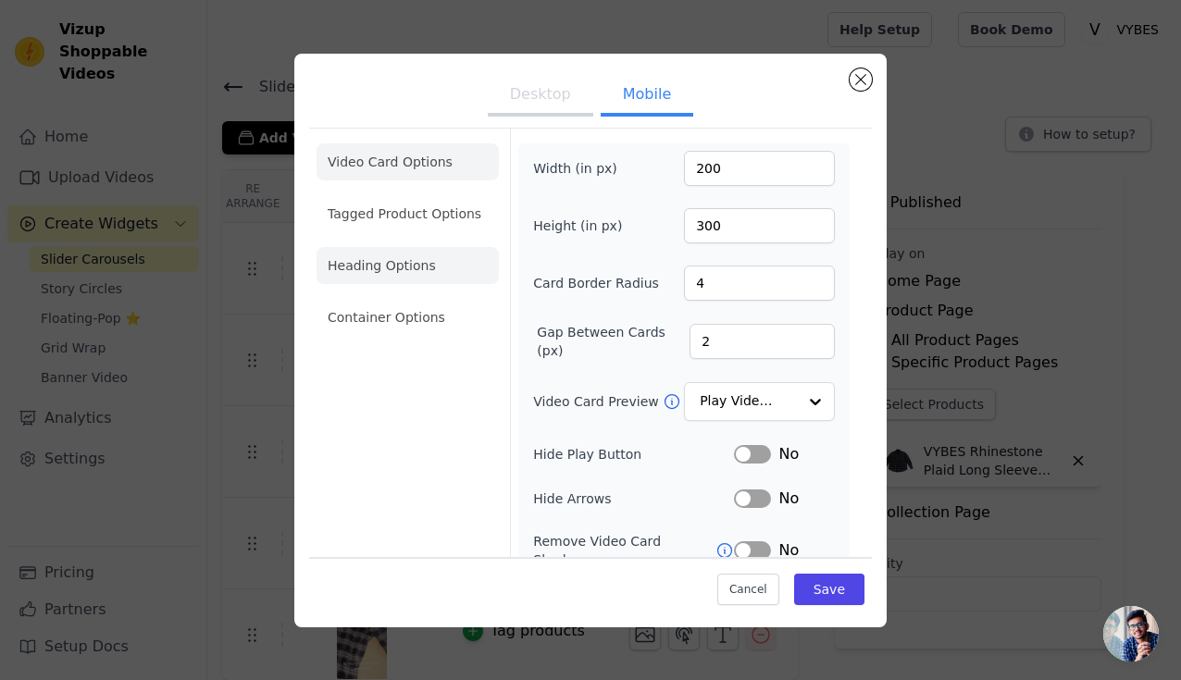
click at [406, 275] on li "Heading Options" at bounding box center [408, 265] width 182 height 37
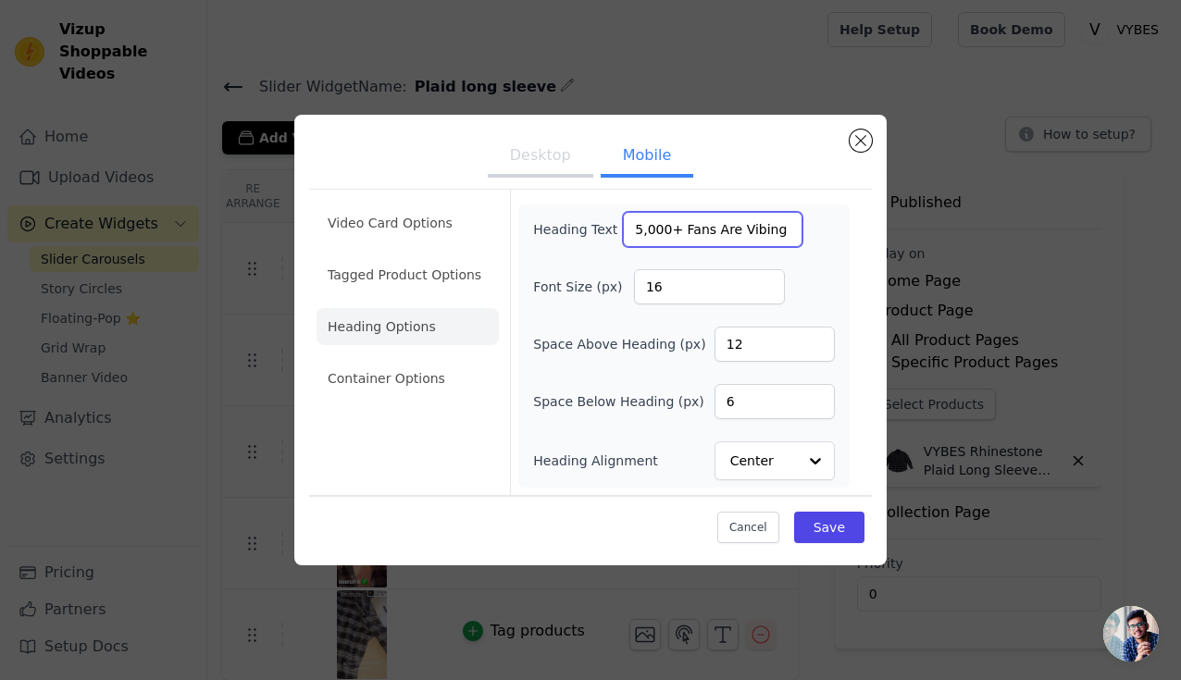
click at [676, 234] on input "5,000+ Fans Are Vibing With Us 💎" at bounding box center [713, 229] width 180 height 35
paste input "12"
type input "12,000+ Fans Are Vibing With Us 💎"
click at [828, 511] on div "Cancel Save" at bounding box center [590, 523] width 563 height 56
click at [833, 523] on button "Save" at bounding box center [829, 527] width 70 height 31
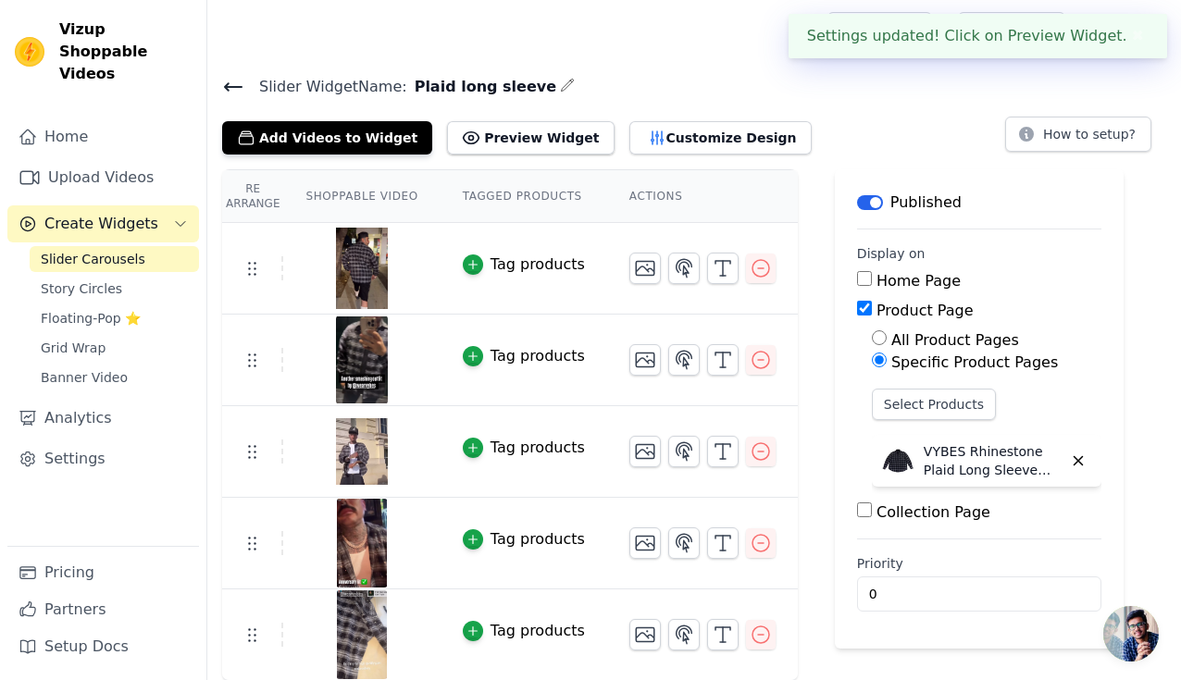
click at [232, 81] on icon at bounding box center [233, 87] width 22 height 22
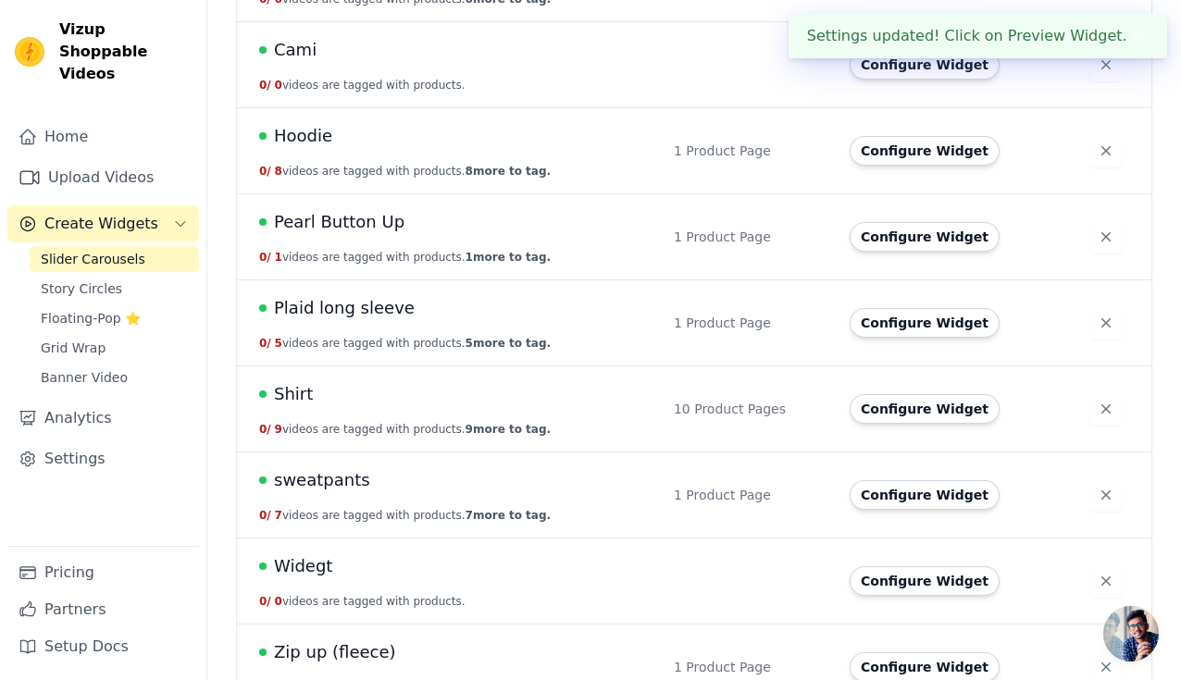
scroll to position [299, 0]
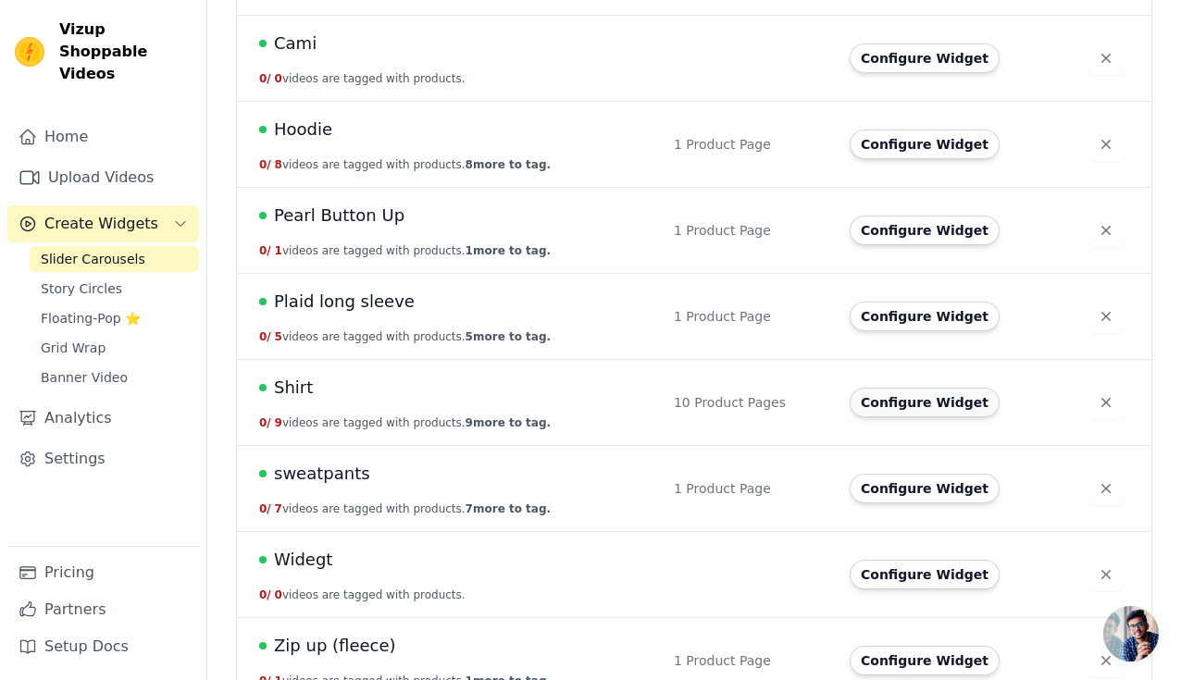
click at [914, 400] on button "Configure Widget" at bounding box center [925, 403] width 150 height 30
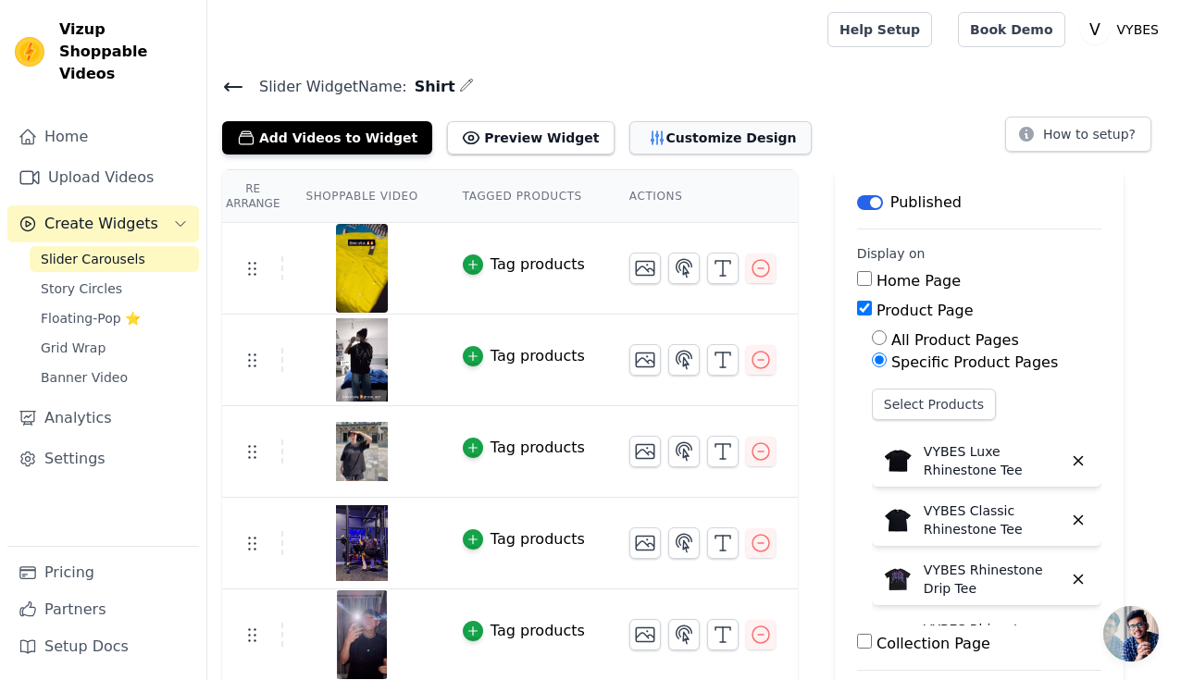
click at [663, 138] on button "Customize Design" at bounding box center [720, 137] width 182 height 33
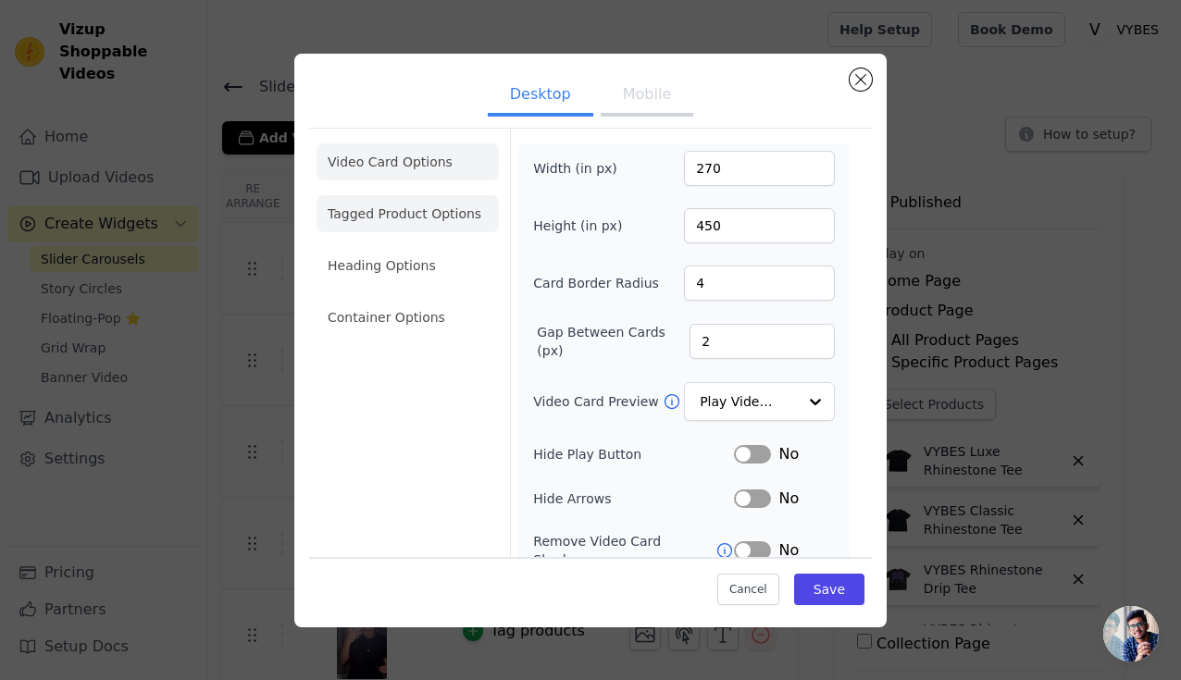
click at [427, 208] on li "Tagged Product Options" at bounding box center [408, 213] width 182 height 37
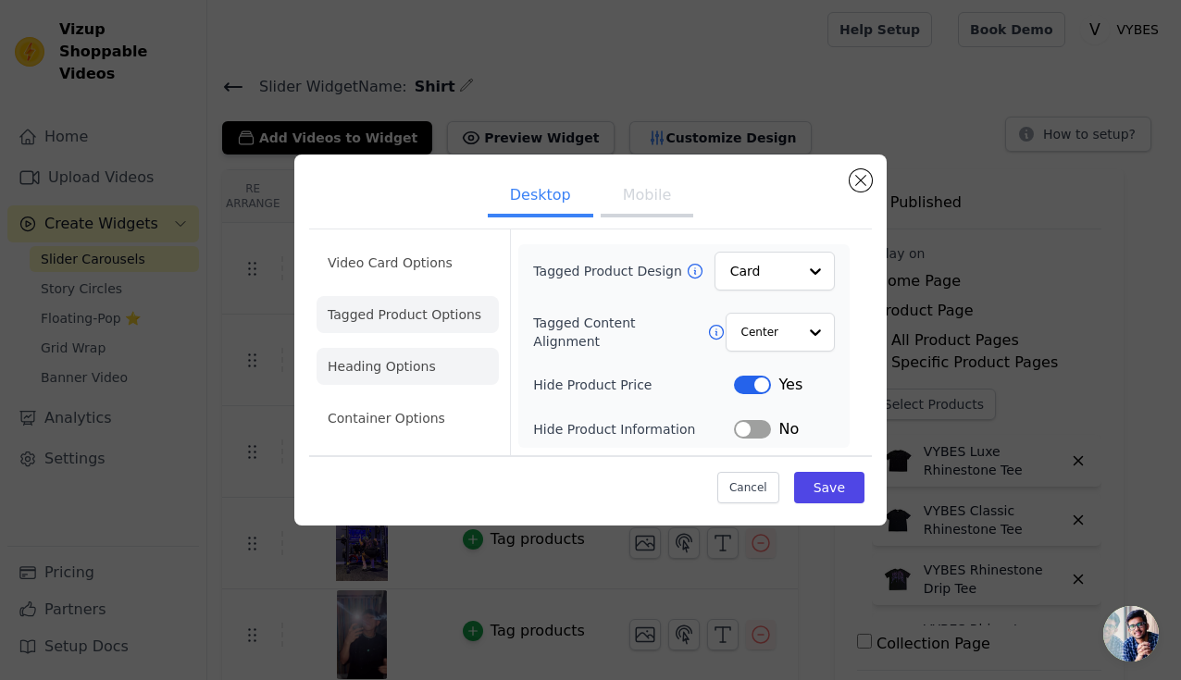
click at [417, 360] on li "Heading Options" at bounding box center [408, 366] width 182 height 37
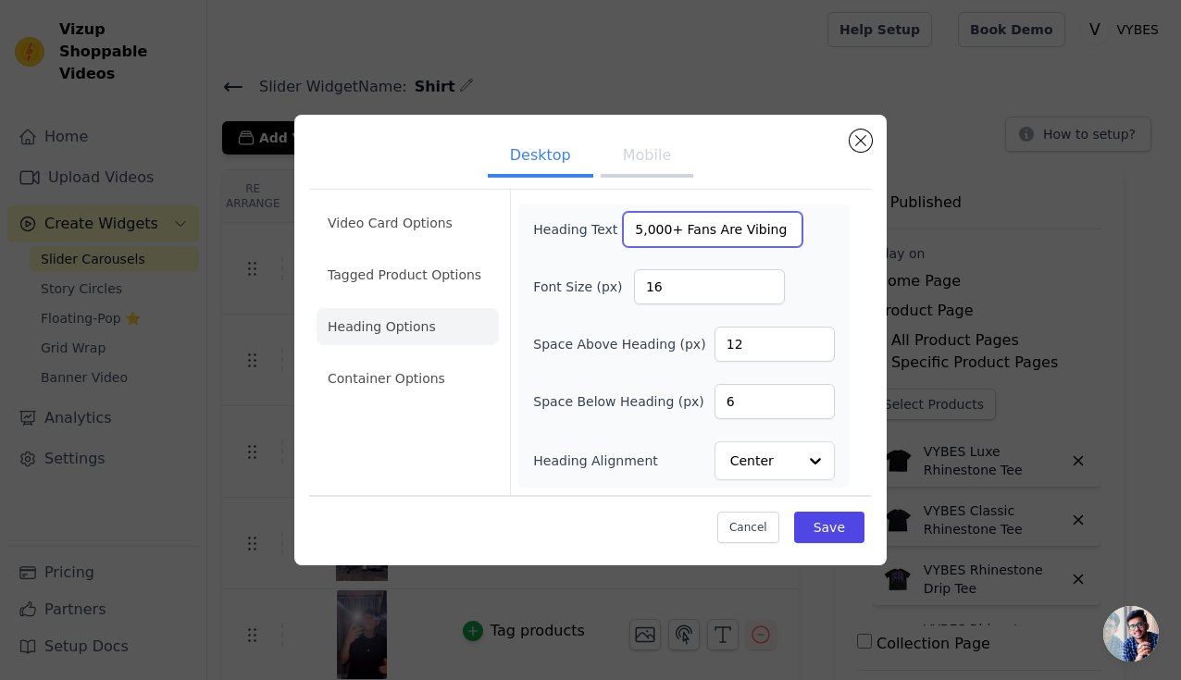
click at [692, 229] on input "5,000+ Fans Are Vibing With Us 💎" at bounding box center [713, 229] width 180 height 35
paste input "12"
type input "12,000+ Fans Are Vibing With Us 💎"
click at [658, 171] on button "Mobile" at bounding box center [647, 157] width 93 height 41
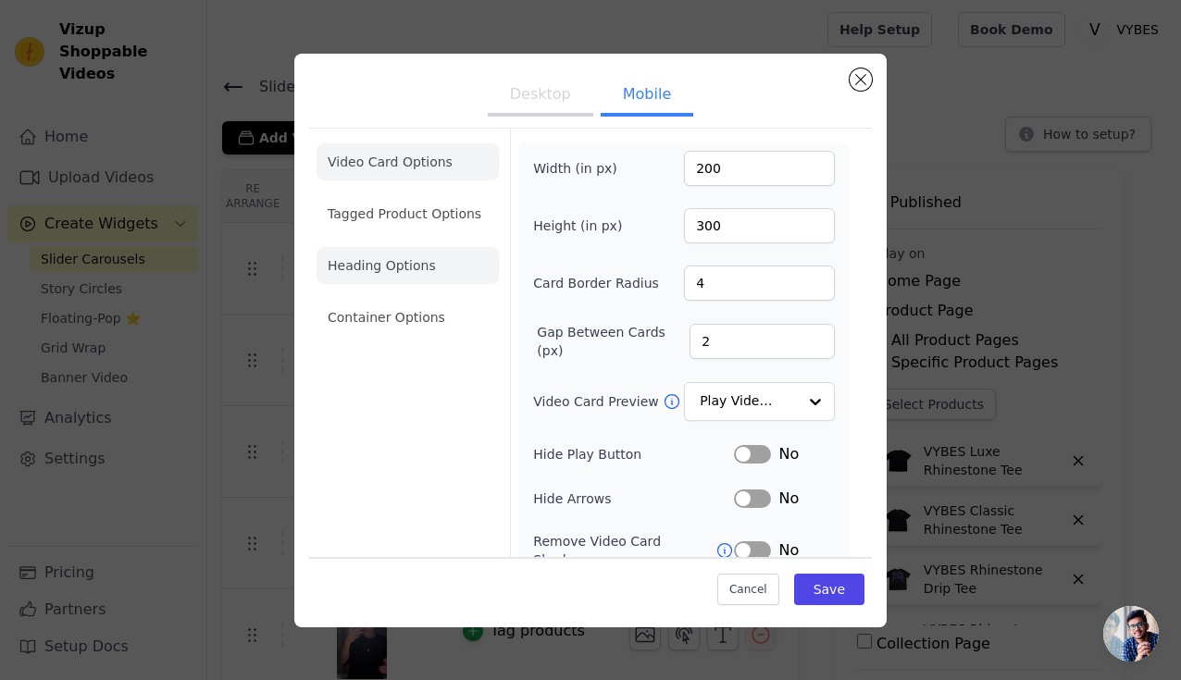
click at [464, 274] on li "Heading Options" at bounding box center [408, 265] width 182 height 37
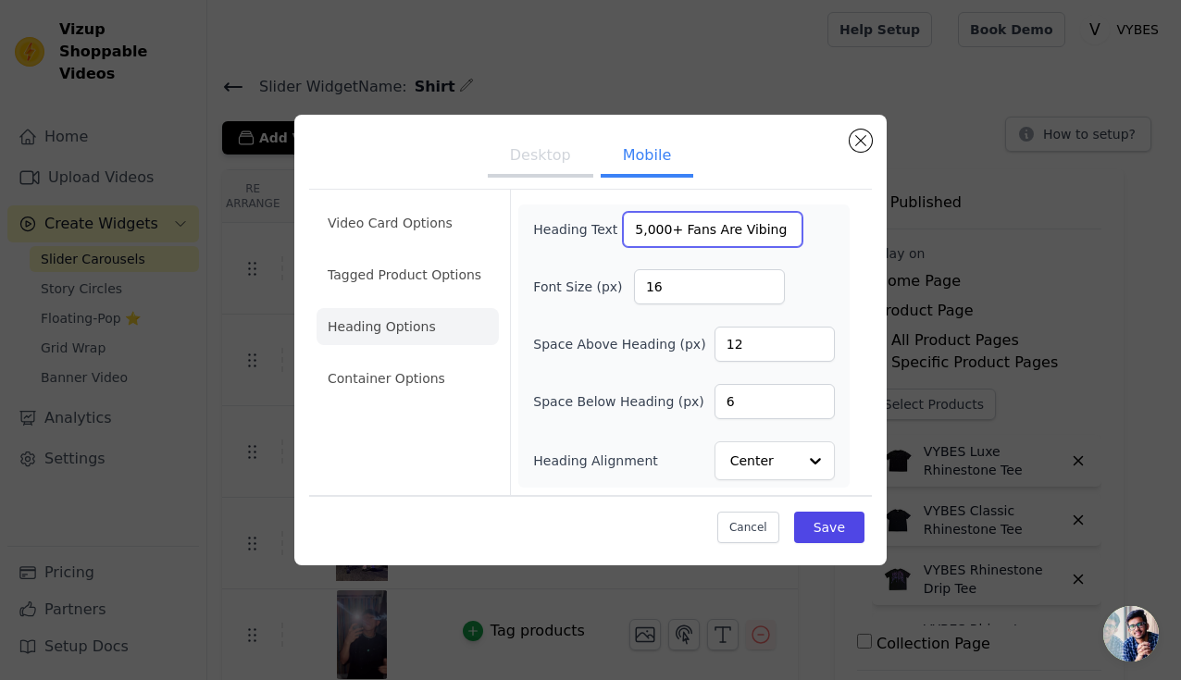
click at [685, 242] on input "5,000+ Fans Are Vibing With Us 💎" at bounding box center [713, 229] width 180 height 35
paste input "12"
type input "12,000+ Fans Are Vibing With Us 💎"
click at [818, 530] on button "Save" at bounding box center [829, 527] width 70 height 31
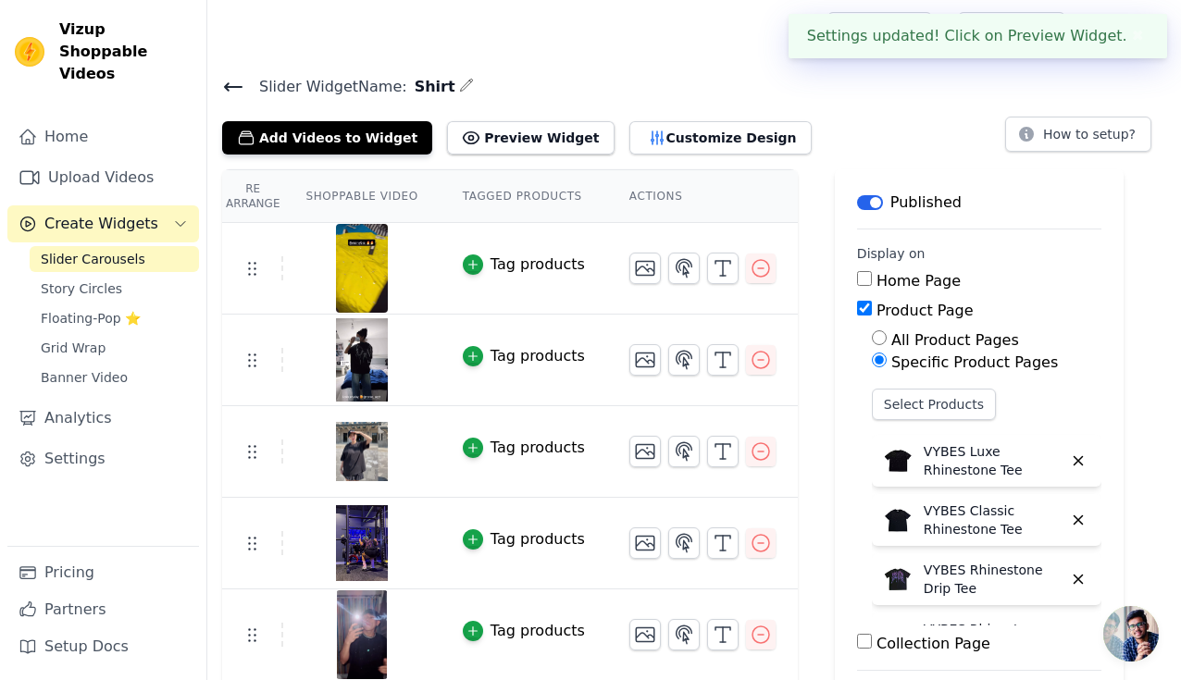
click at [226, 81] on icon at bounding box center [233, 87] width 22 height 22
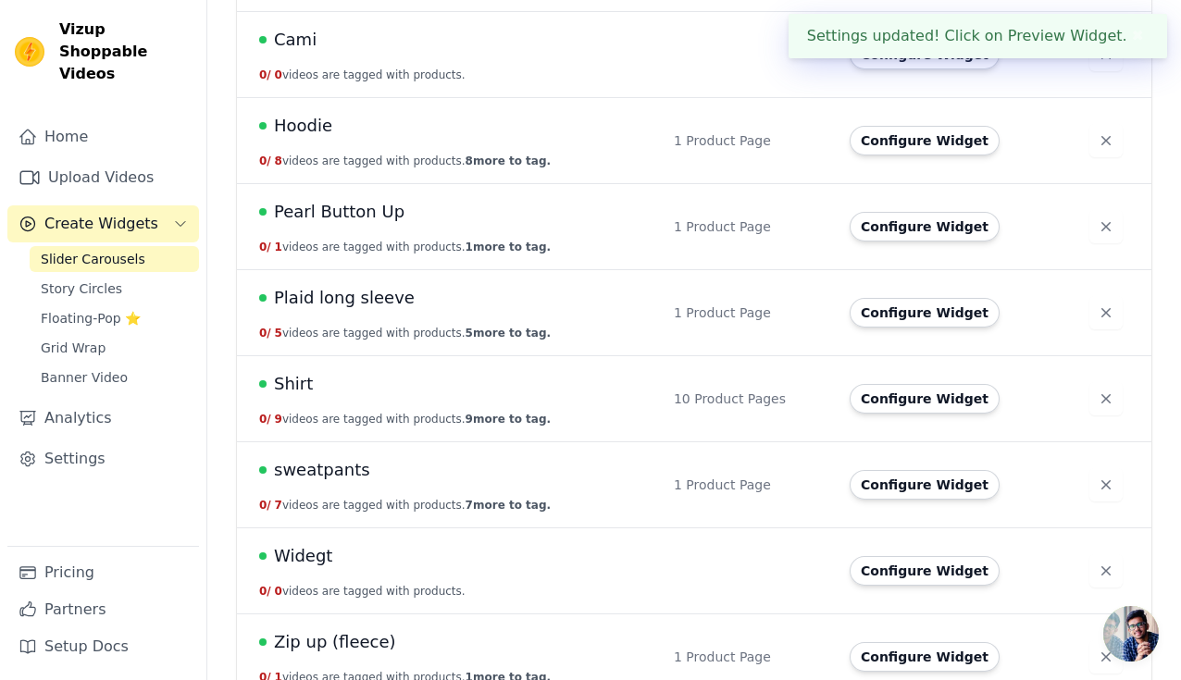
scroll to position [316, 0]
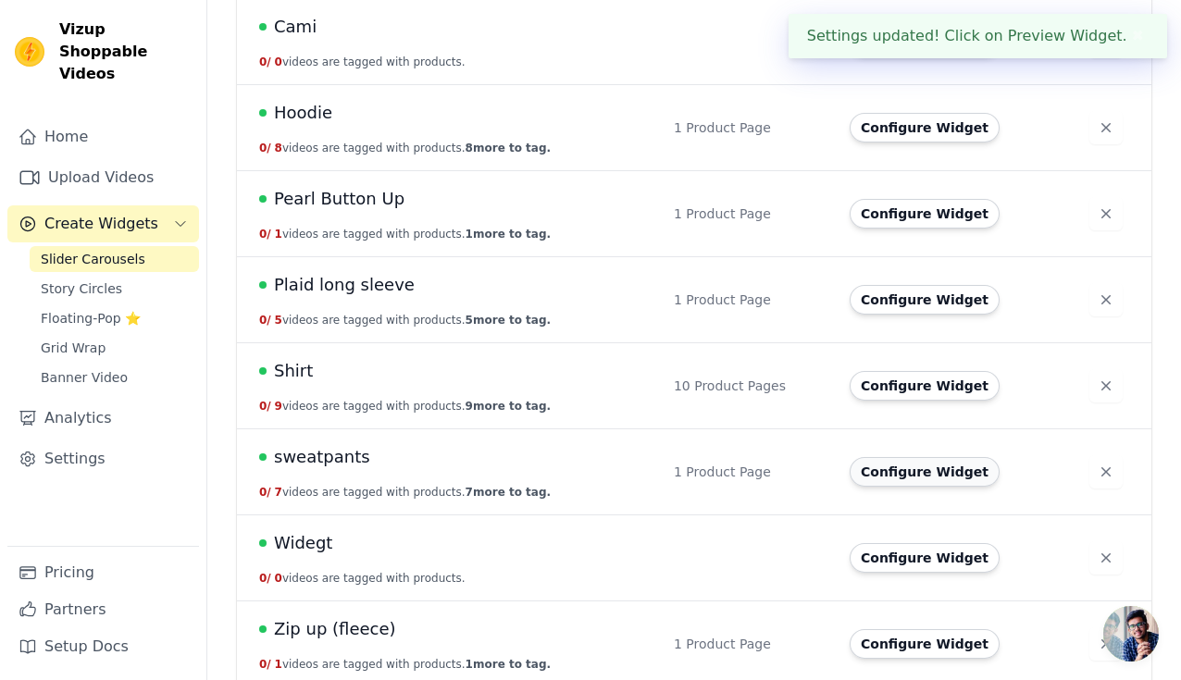
click at [898, 484] on button "Configure Widget" at bounding box center [925, 472] width 150 height 30
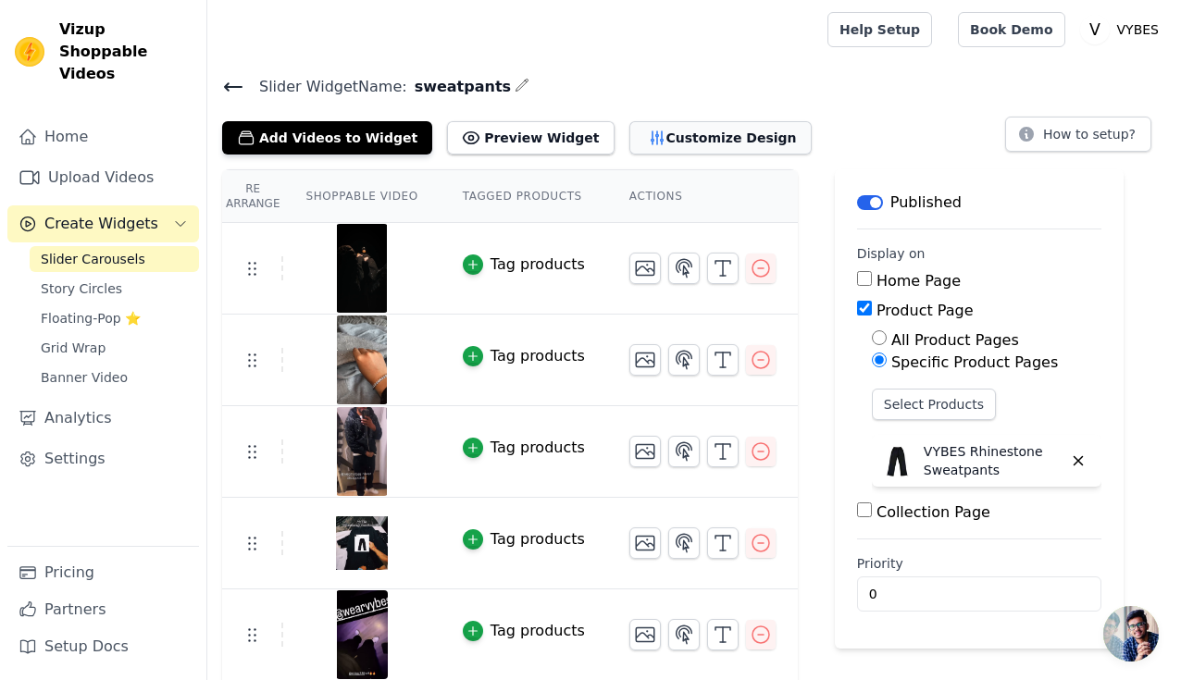
click at [652, 139] on button "Customize Design" at bounding box center [720, 137] width 182 height 33
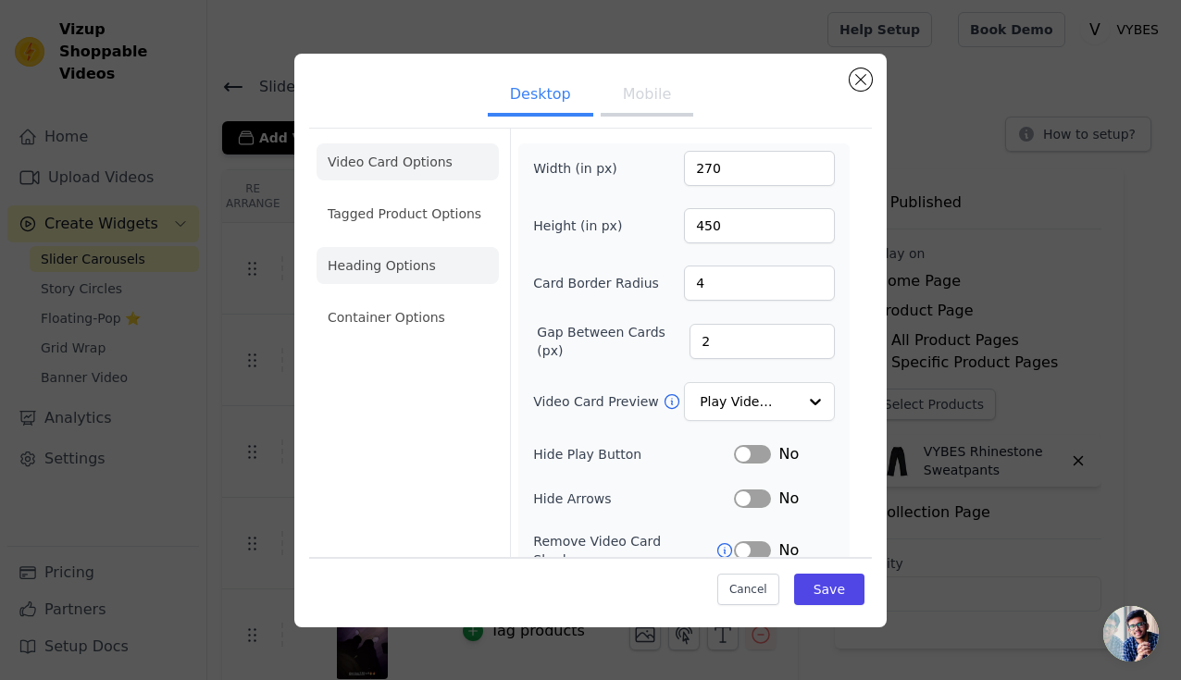
click at [416, 281] on li "Heading Options" at bounding box center [408, 265] width 182 height 37
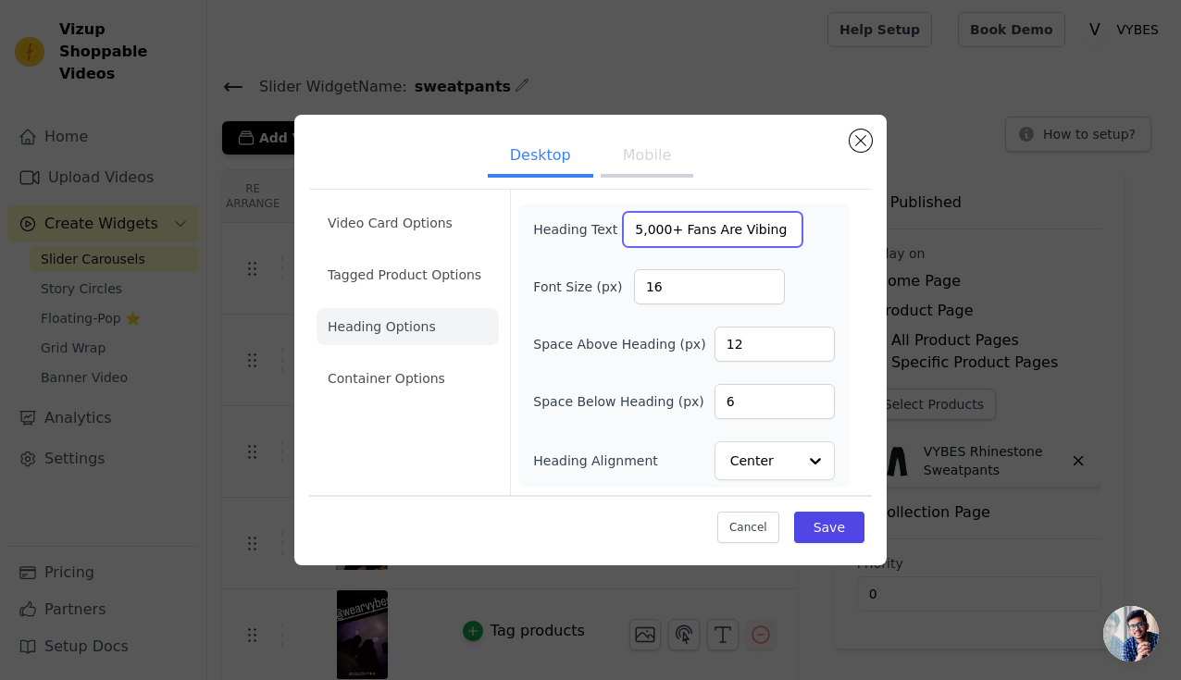
click at [651, 234] on input "5,000+ Fans Are Vibing With Us 💎" at bounding box center [713, 229] width 180 height 35
paste input "12"
type input "12,000+ Fans Are Vibing With Us 💎"
click at [656, 155] on button "Mobile" at bounding box center [647, 157] width 93 height 41
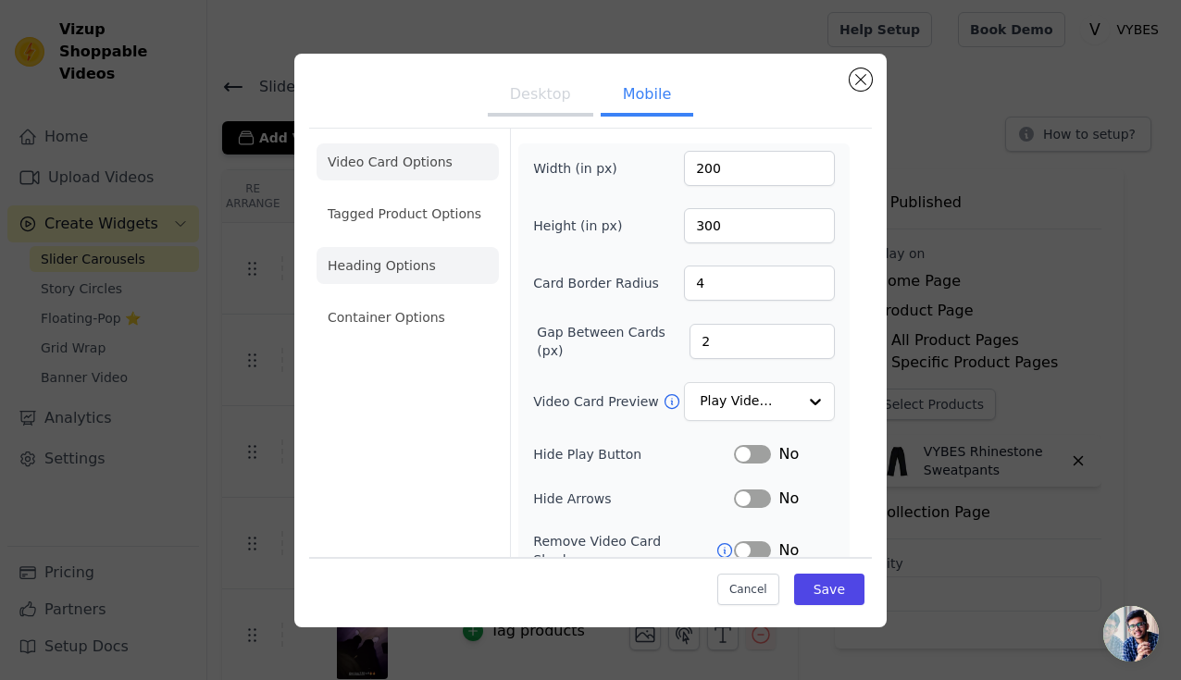
click at [433, 262] on li "Heading Options" at bounding box center [408, 265] width 182 height 37
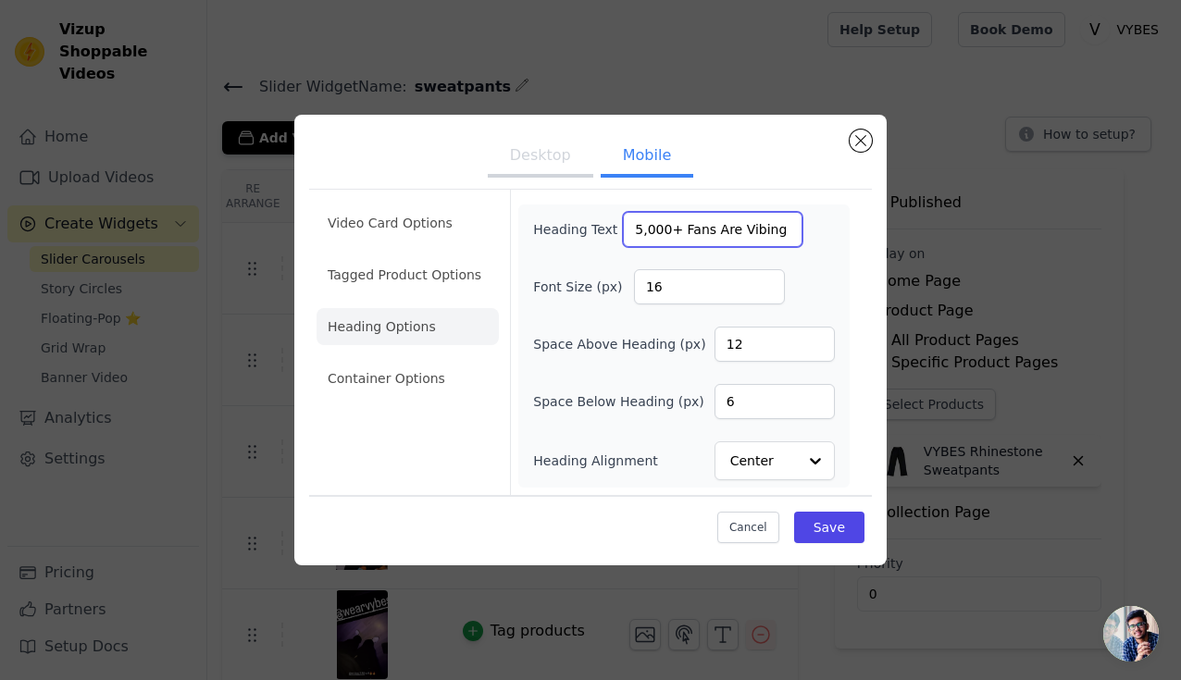
click at [666, 232] on input "5,000+ Fans Are Vibing With Us 💎" at bounding box center [713, 229] width 180 height 35
paste input "12"
type input "12,000+ Fans Are Vibing With Us 💎"
click at [830, 549] on div "Cancel Save" at bounding box center [590, 523] width 563 height 56
click at [834, 539] on button "Save" at bounding box center [829, 527] width 70 height 31
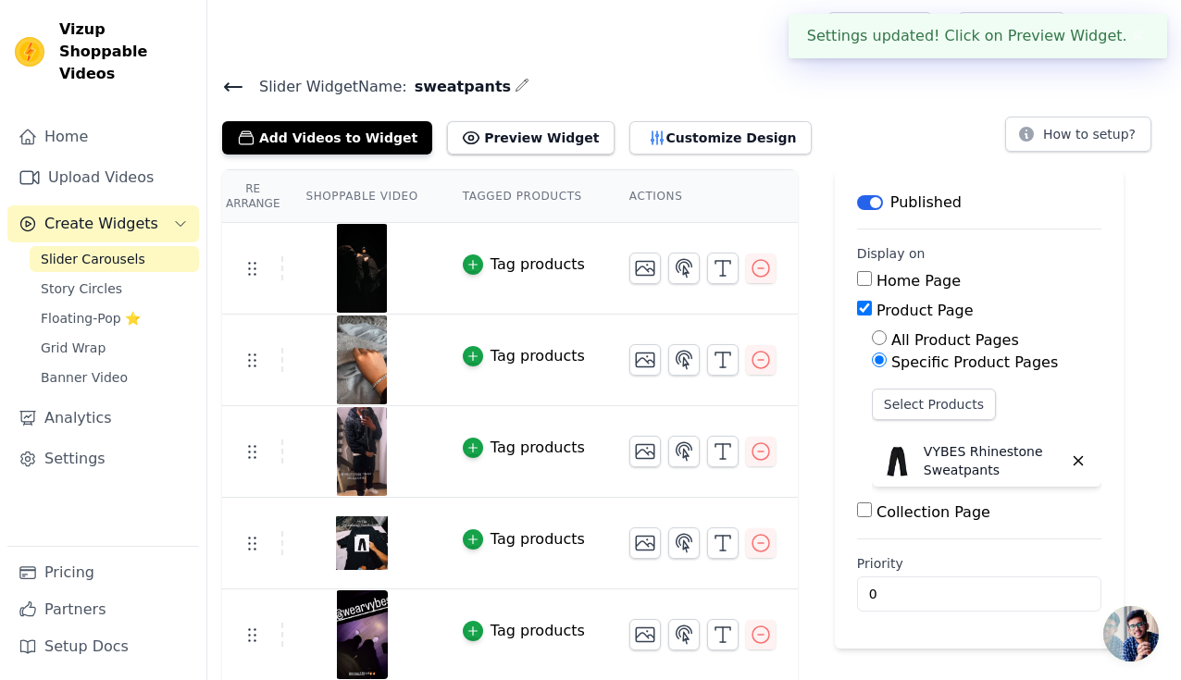
click at [240, 76] on icon at bounding box center [233, 87] width 22 height 22
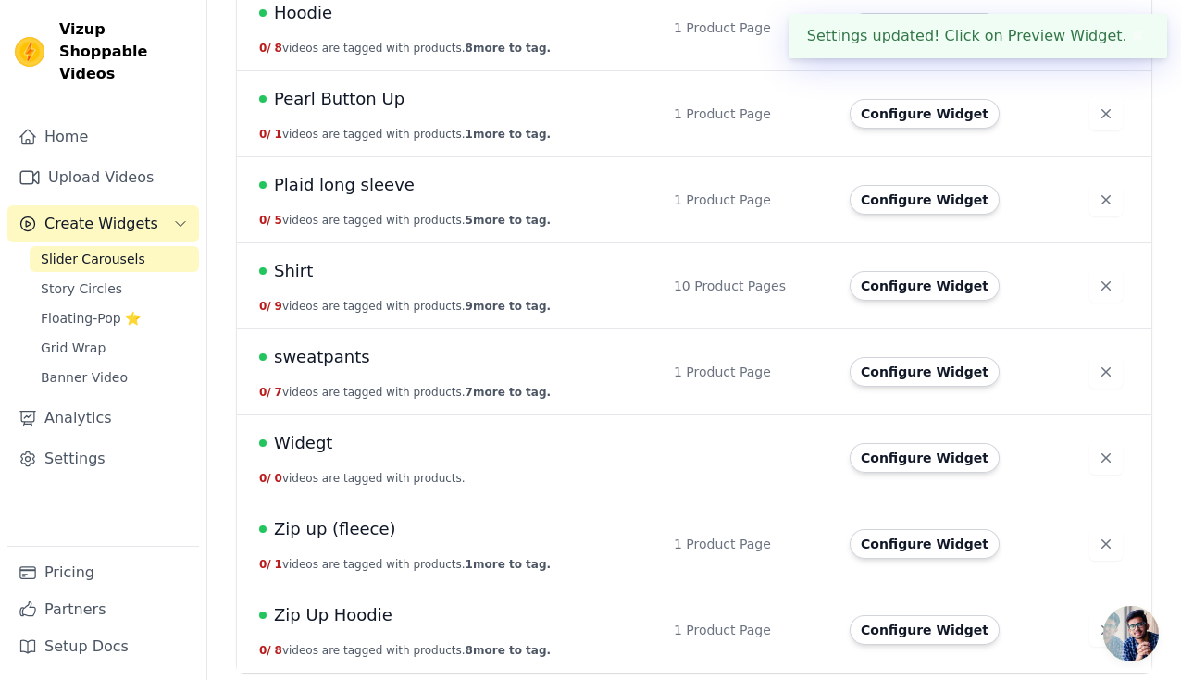
scroll to position [416, 0]
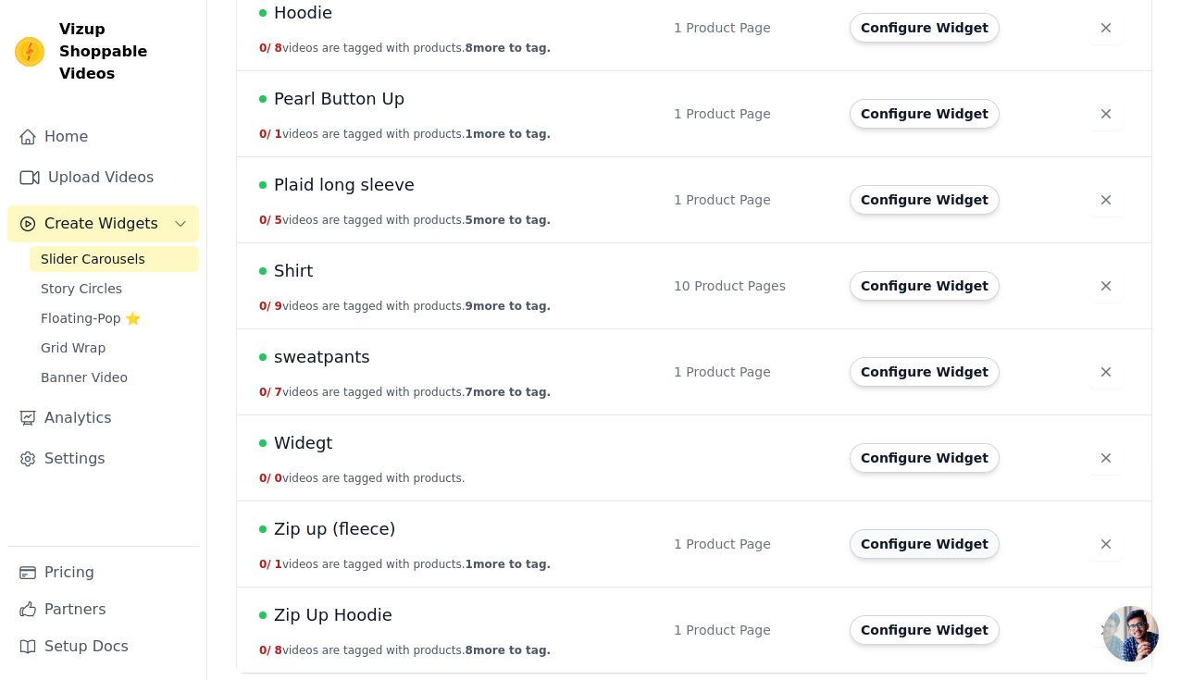
click at [901, 548] on button "Configure Widget" at bounding box center [925, 545] width 150 height 30
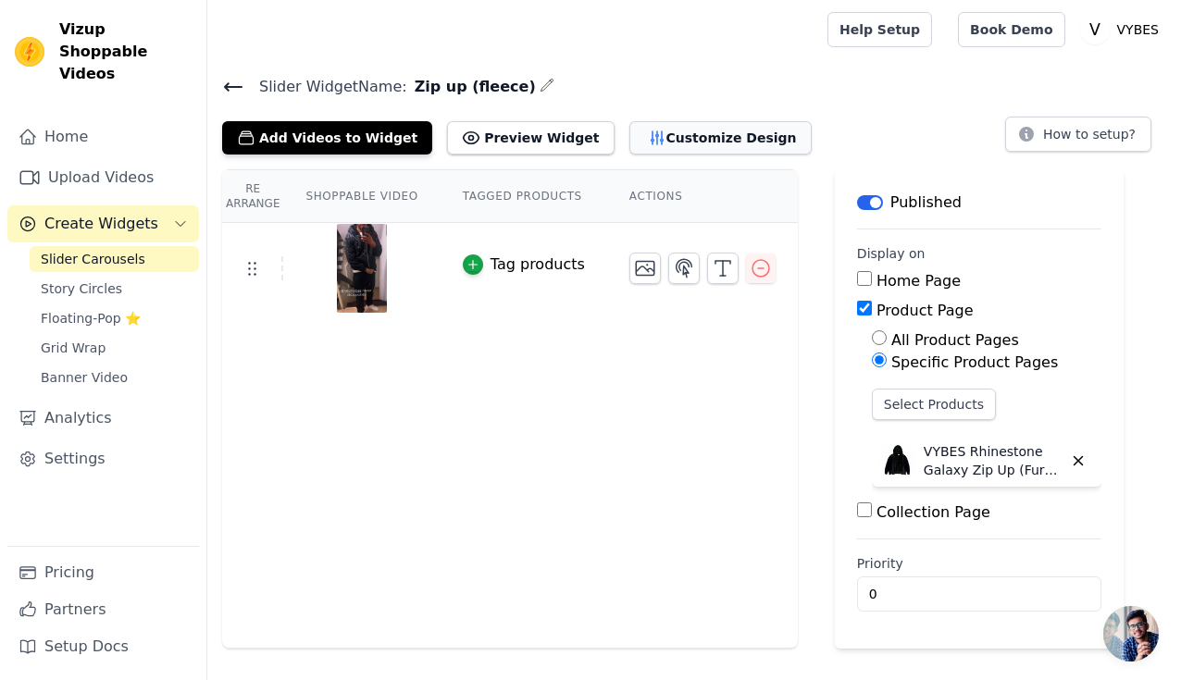
click at [643, 131] on button "Customize Design" at bounding box center [720, 137] width 182 height 33
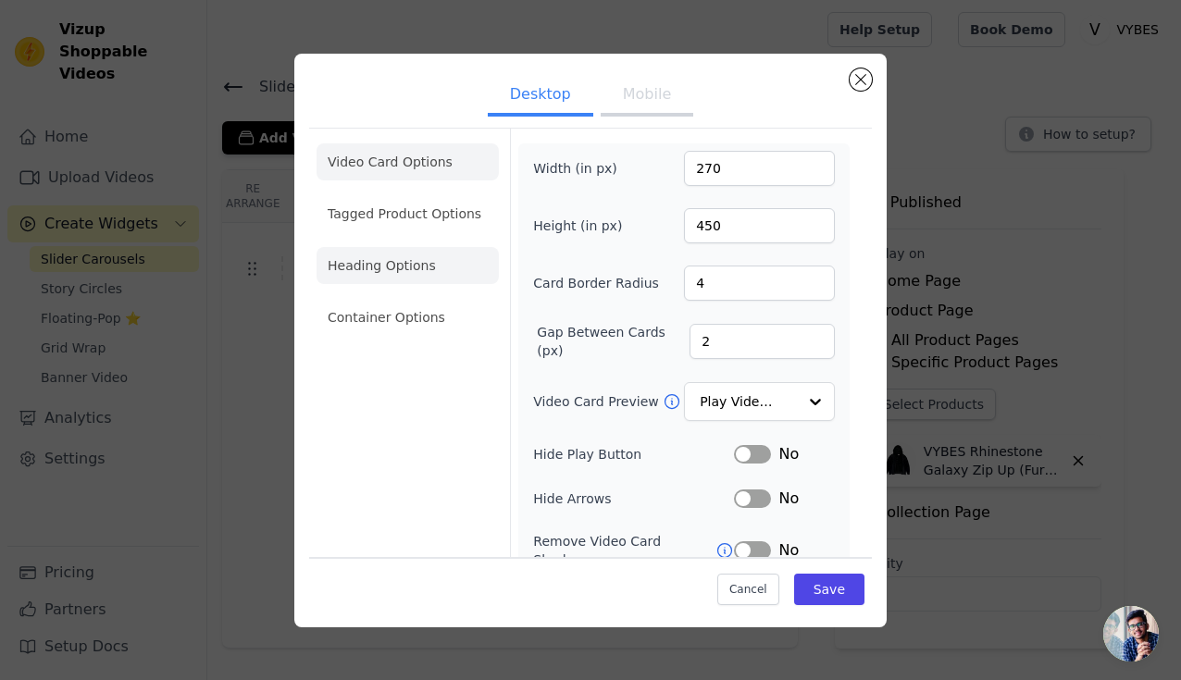
click at [409, 271] on li "Heading Options" at bounding box center [408, 265] width 182 height 37
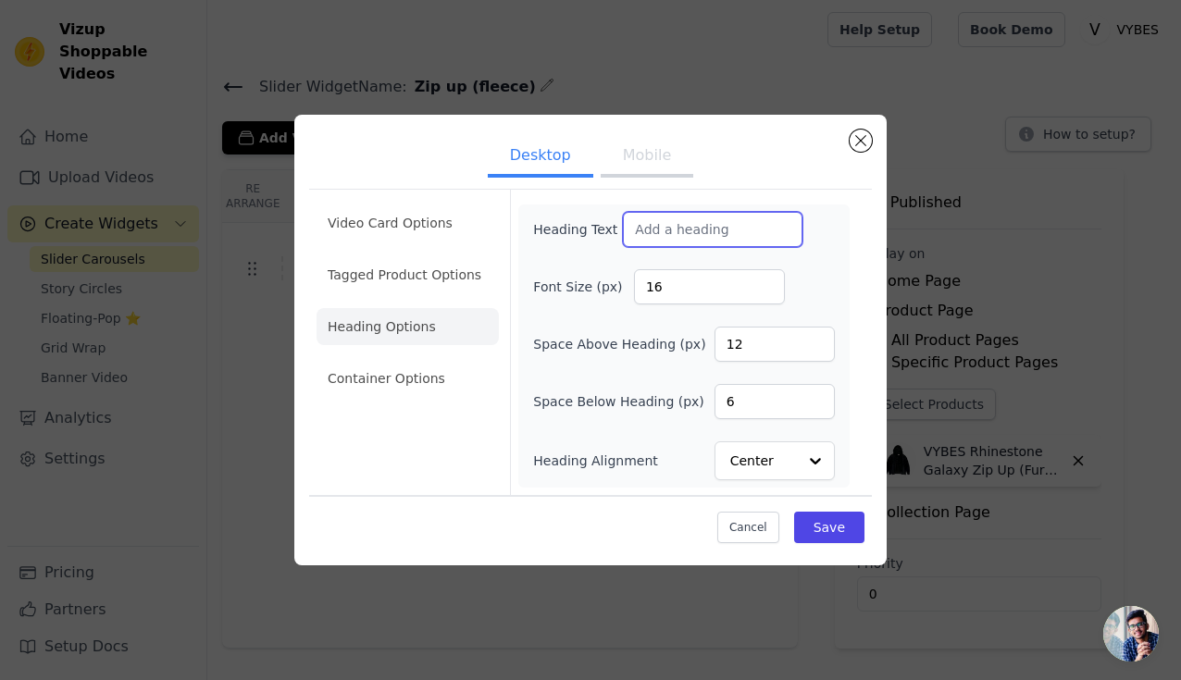
click at [675, 216] on input "Heading Text" at bounding box center [713, 229] width 180 height 35
paste input "12,000+ Fans Are Vibing With Us 💎"
type input "12,000+ Fans Are Vibing With Us 💎"
click at [648, 159] on button "Mobile" at bounding box center [647, 157] width 93 height 41
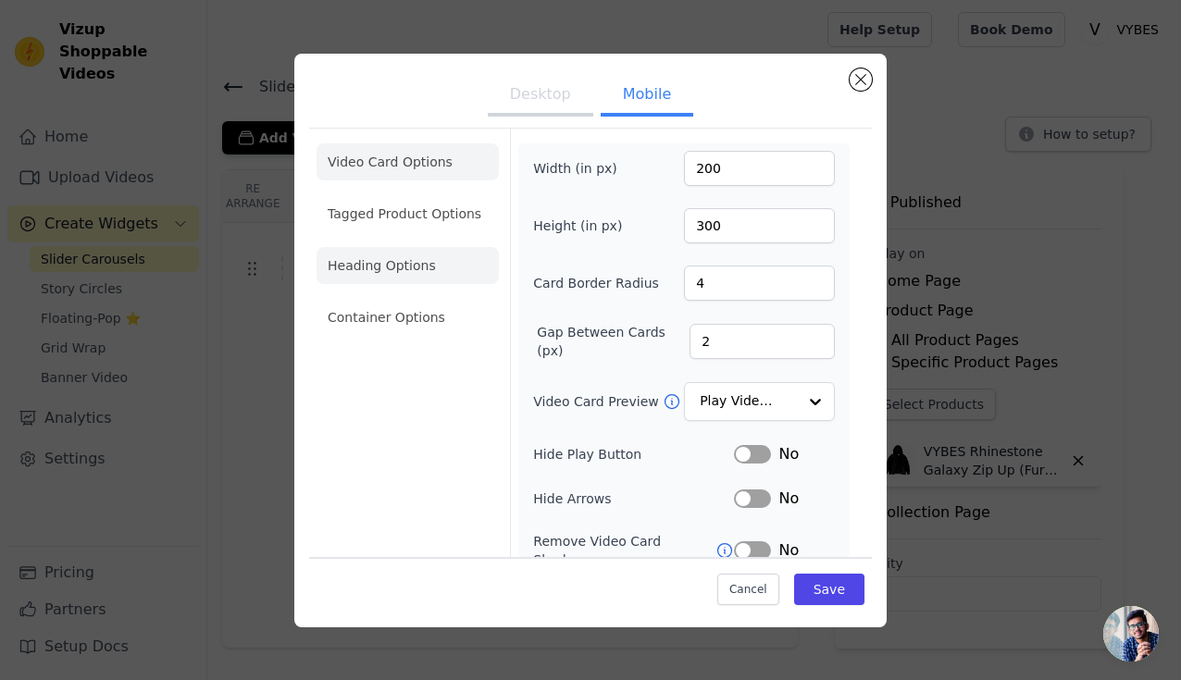
click at [431, 269] on li "Heading Options" at bounding box center [408, 265] width 182 height 37
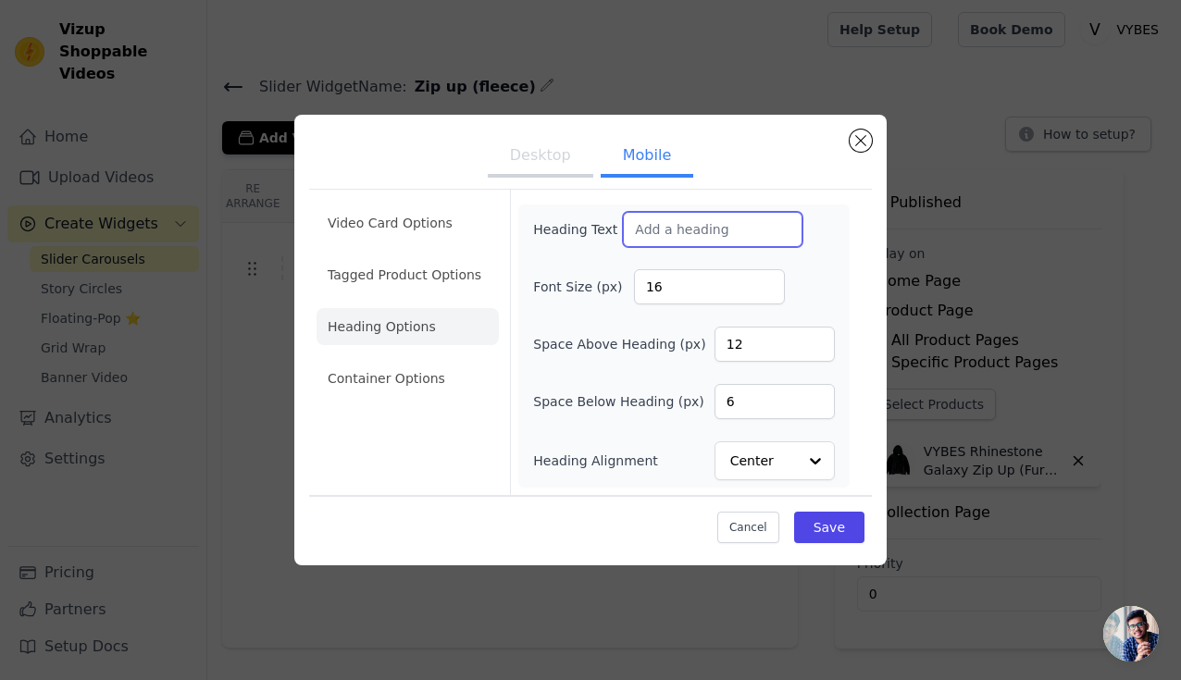
click at [661, 235] on input "Heading Text" at bounding box center [713, 229] width 180 height 35
paste input "12,000+ Fans Are Vibing With Us 💎"
type input "12,000+ Fans Are Vibing With Us 💎"
click at [827, 519] on button "Save" at bounding box center [829, 527] width 70 height 31
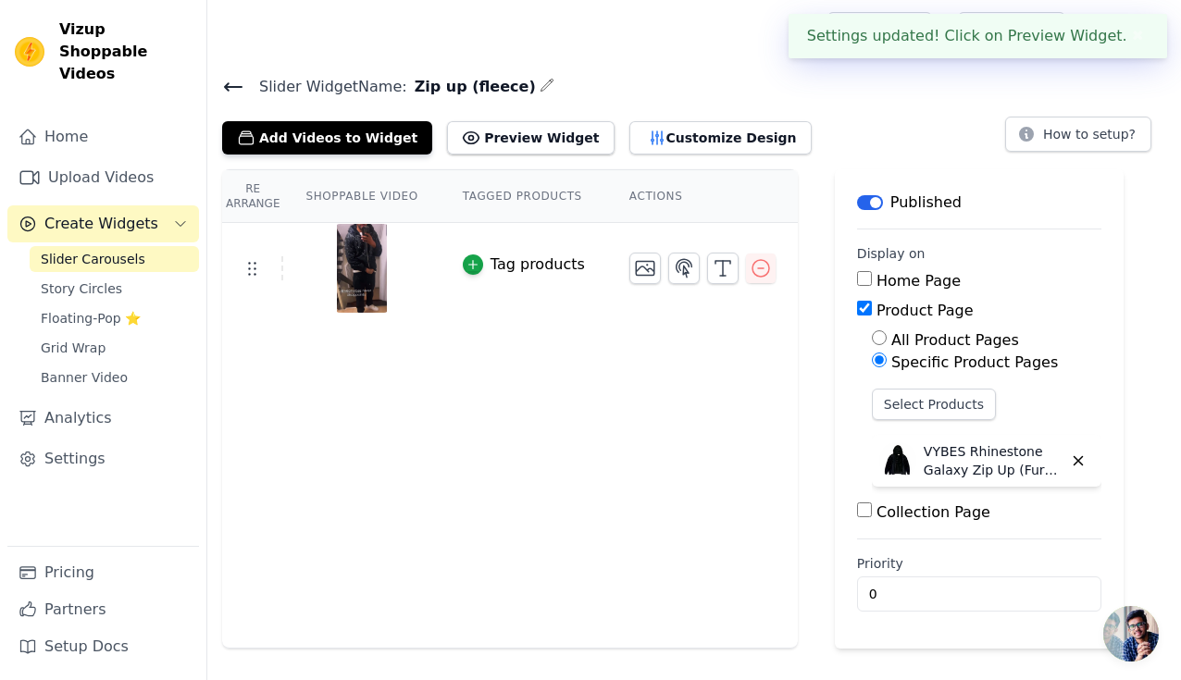
click at [236, 85] on icon at bounding box center [233, 86] width 17 height 7
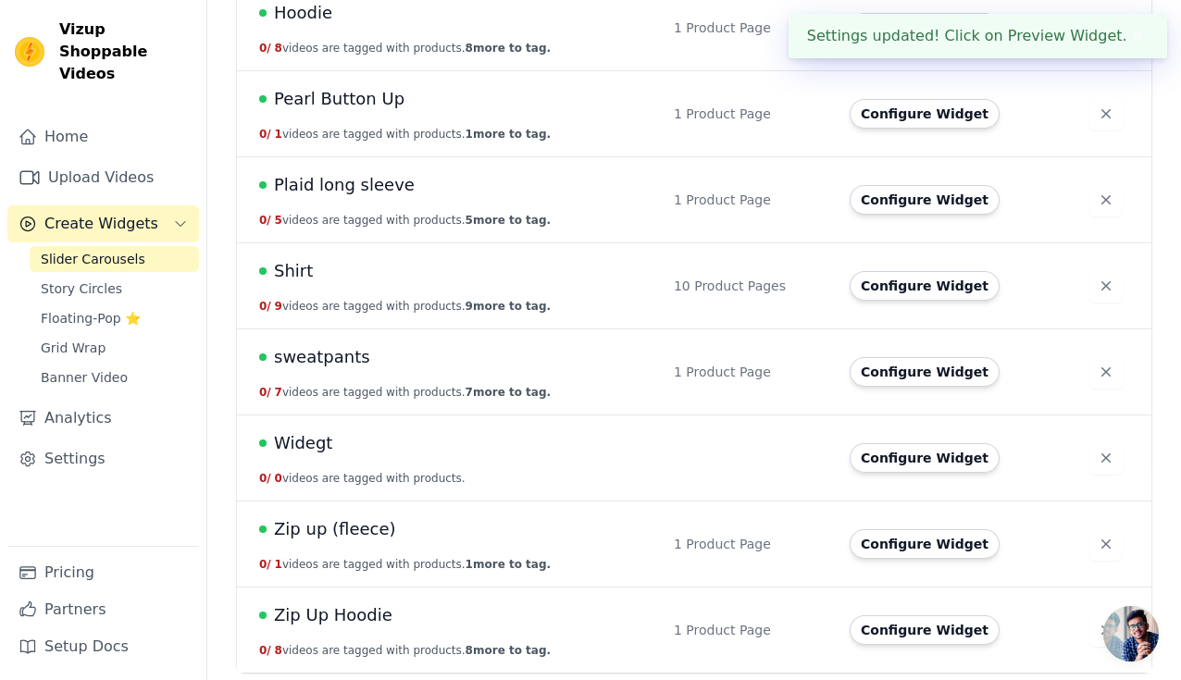
scroll to position [416, 0]
click at [916, 639] on button "Configure Widget" at bounding box center [925, 631] width 150 height 30
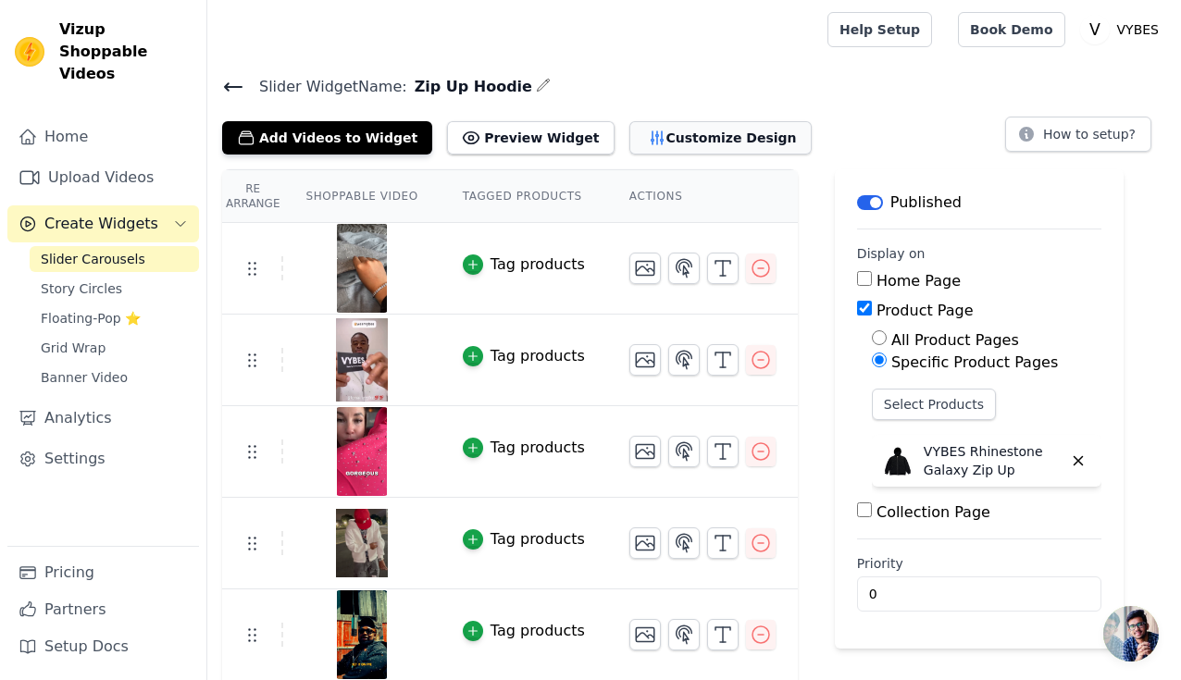
click at [629, 141] on button "Customize Design" at bounding box center [720, 137] width 182 height 33
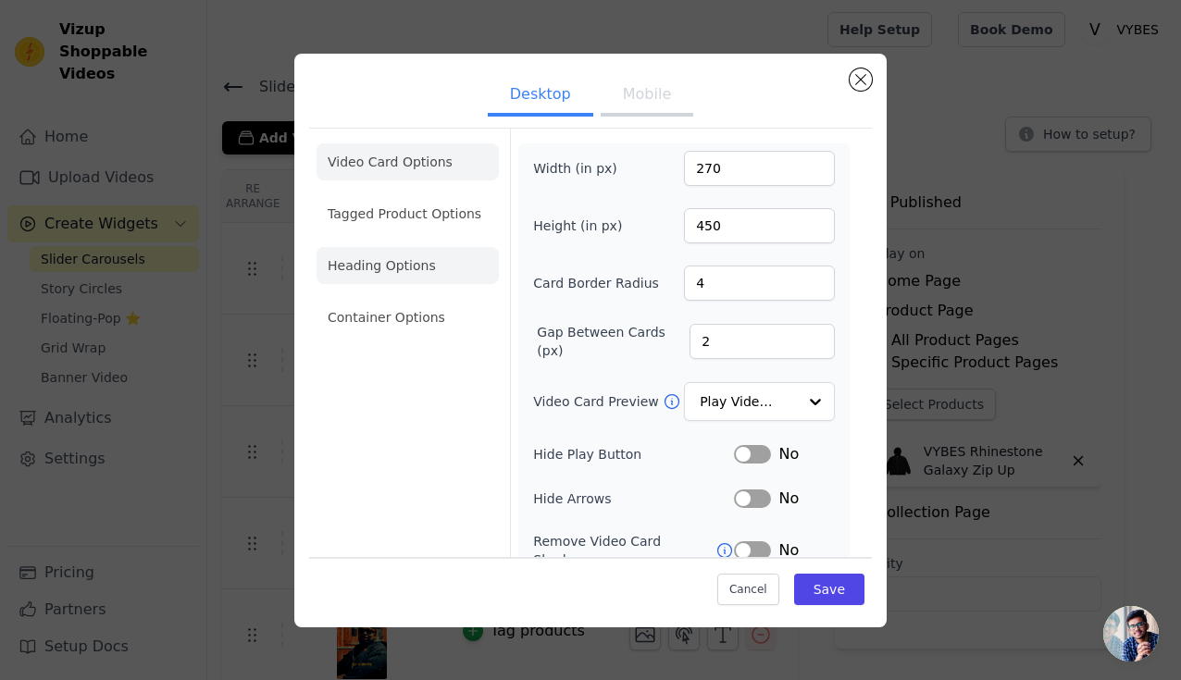
click at [394, 280] on li "Heading Options" at bounding box center [408, 265] width 182 height 37
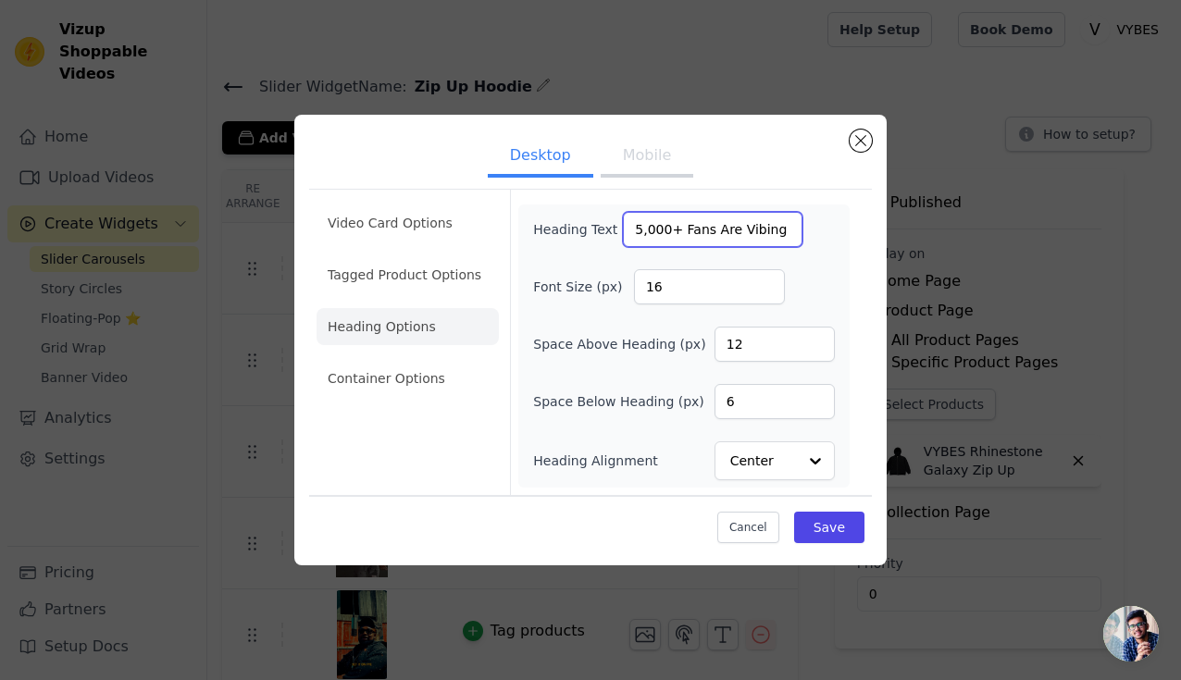
click at [693, 229] on input "5,000+ Fans Are Vibing With Us 💎" at bounding box center [713, 229] width 180 height 35
paste input "12"
type input "12,000+ Fans Are Vibing With Us 💎"
click at [651, 156] on button "Mobile" at bounding box center [647, 157] width 93 height 41
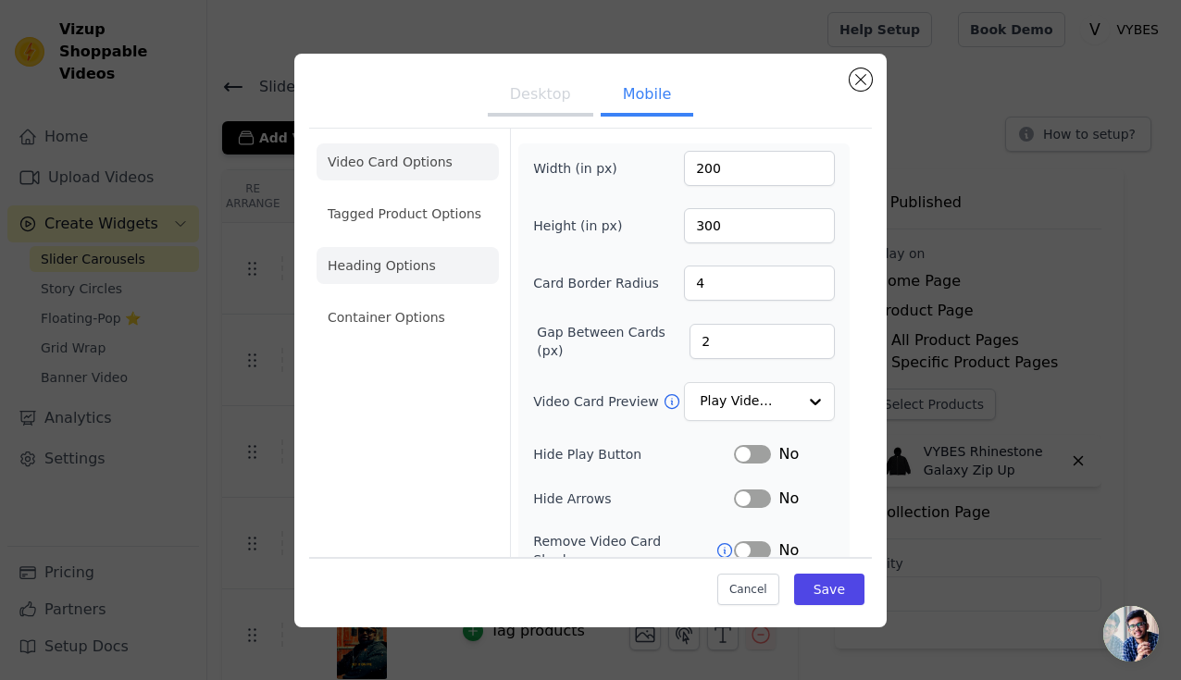
click at [472, 273] on li "Heading Options" at bounding box center [408, 265] width 182 height 37
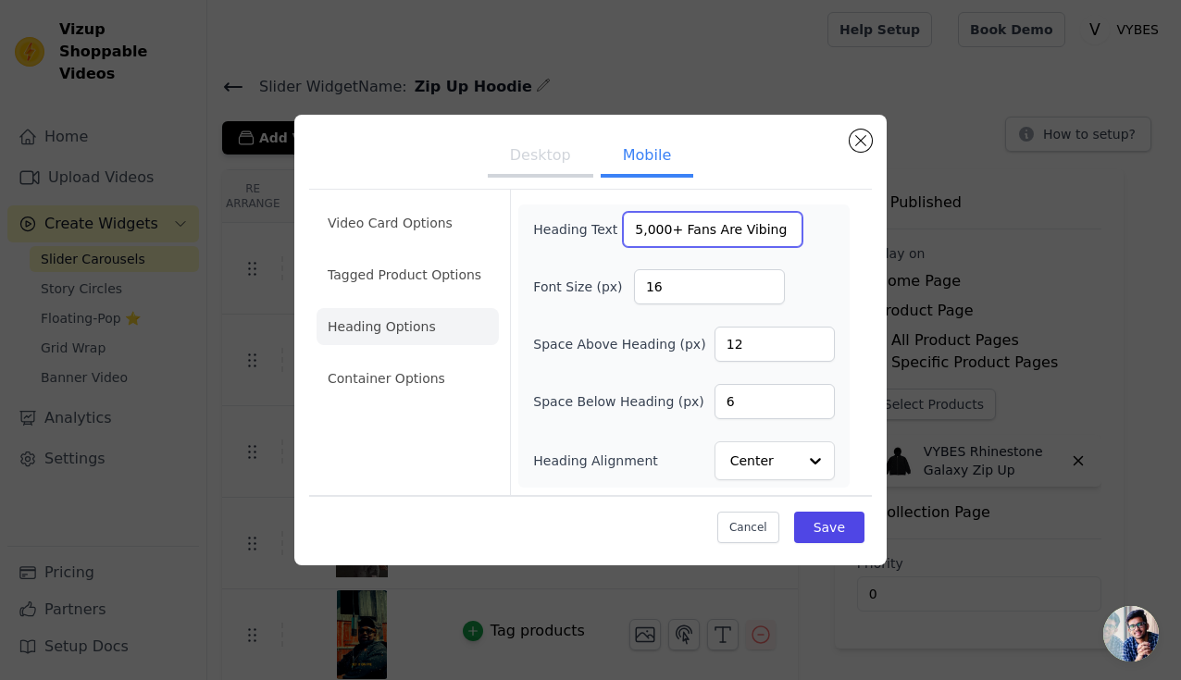
click at [712, 240] on input "5,000+ Fans Are Vibing With Us 💎" at bounding box center [713, 229] width 180 height 35
paste input "12"
type input "12,000+ Fans Are Vibing With Us 💎"
click at [827, 530] on button "Save" at bounding box center [829, 527] width 70 height 31
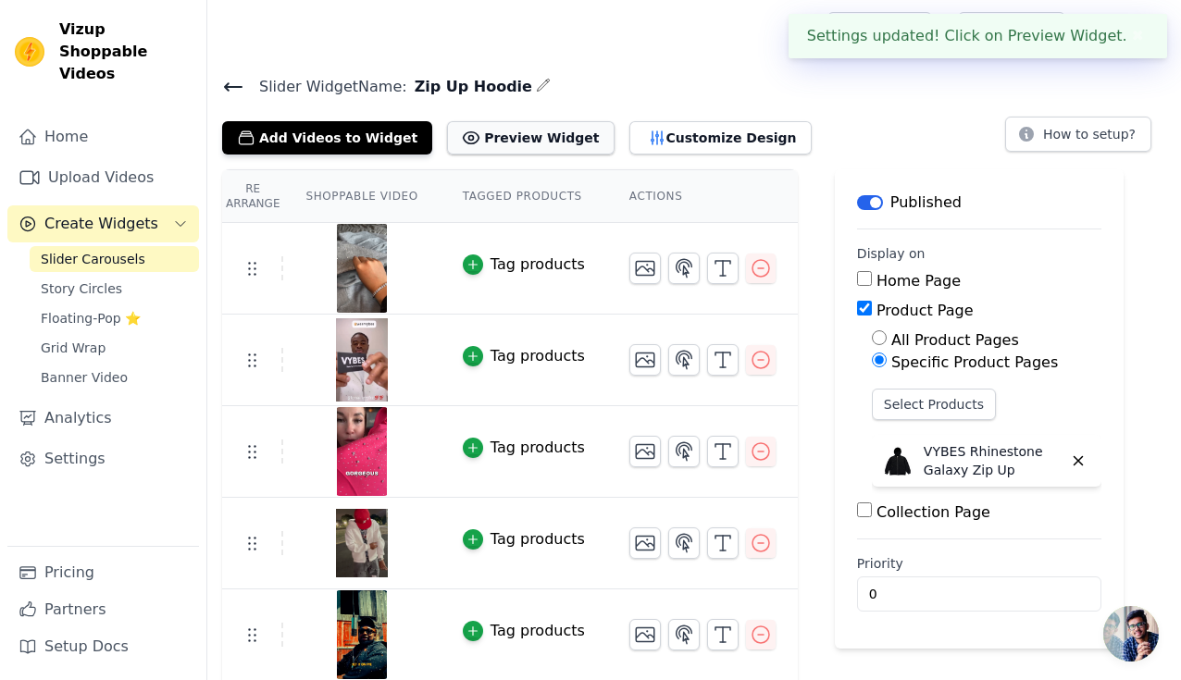
click at [523, 140] on button "Preview Widget" at bounding box center [530, 137] width 167 height 33
